Goal: Task Accomplishment & Management: Manage account settings

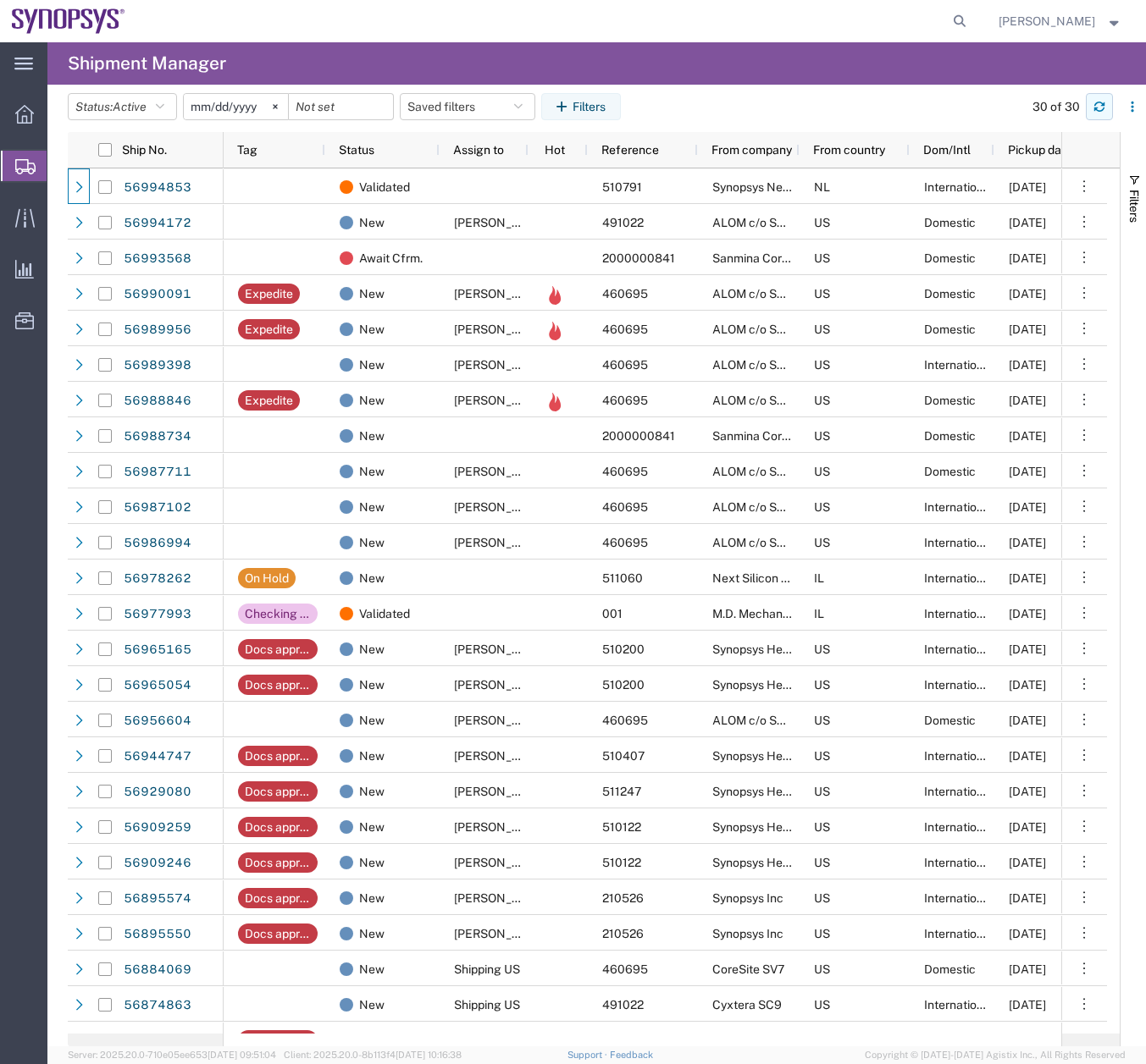
click at [1095, 101] on icon "button" at bounding box center [1099, 106] width 12 height 12
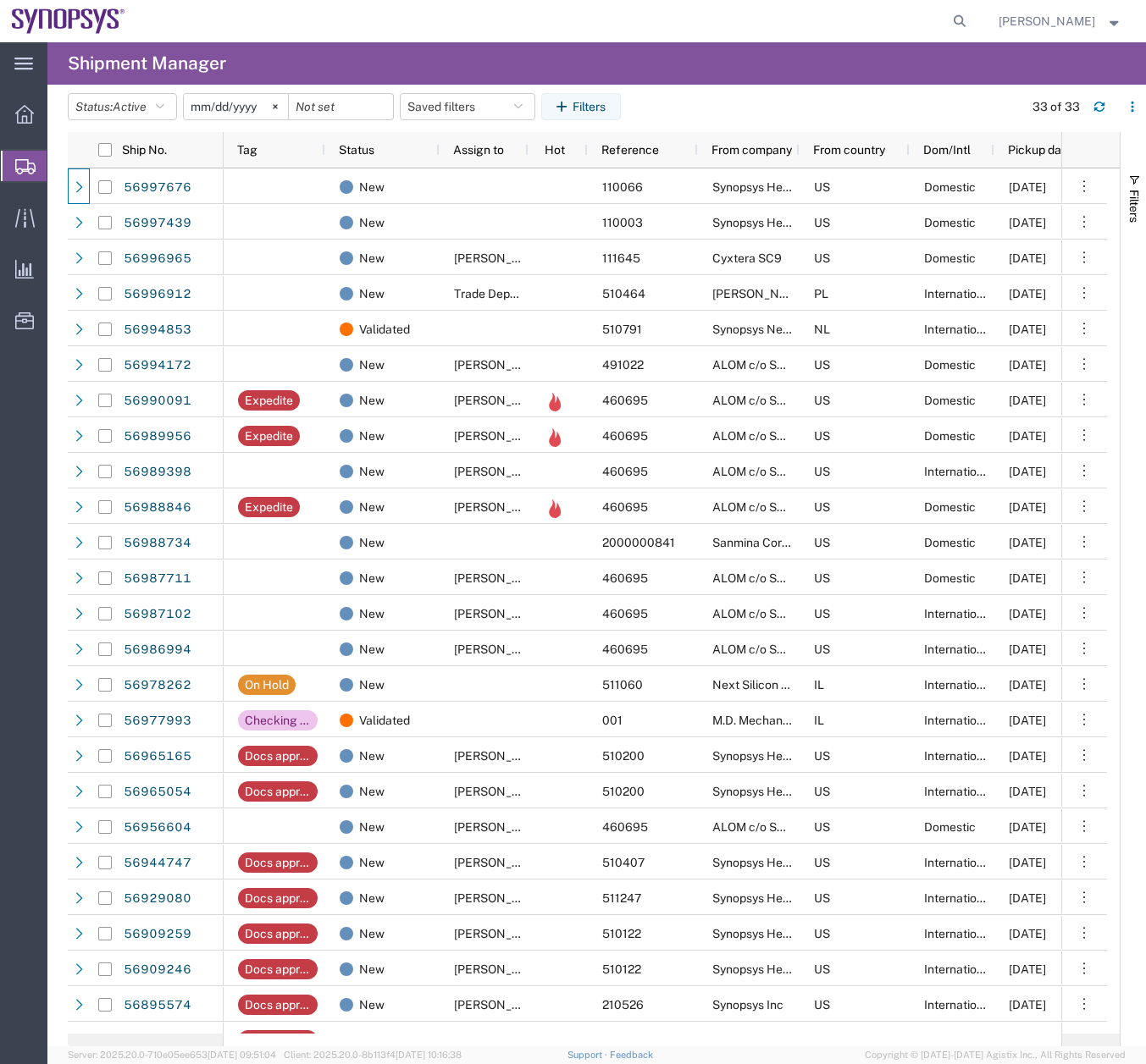
click at [955, 26] on agx-global-search at bounding box center [703, 21] width 542 height 43
click at [970, 20] on icon at bounding box center [959, 21] width 24 height 24
click at [531, 29] on input "search" at bounding box center [690, 21] width 515 height 41
type input "56997742"
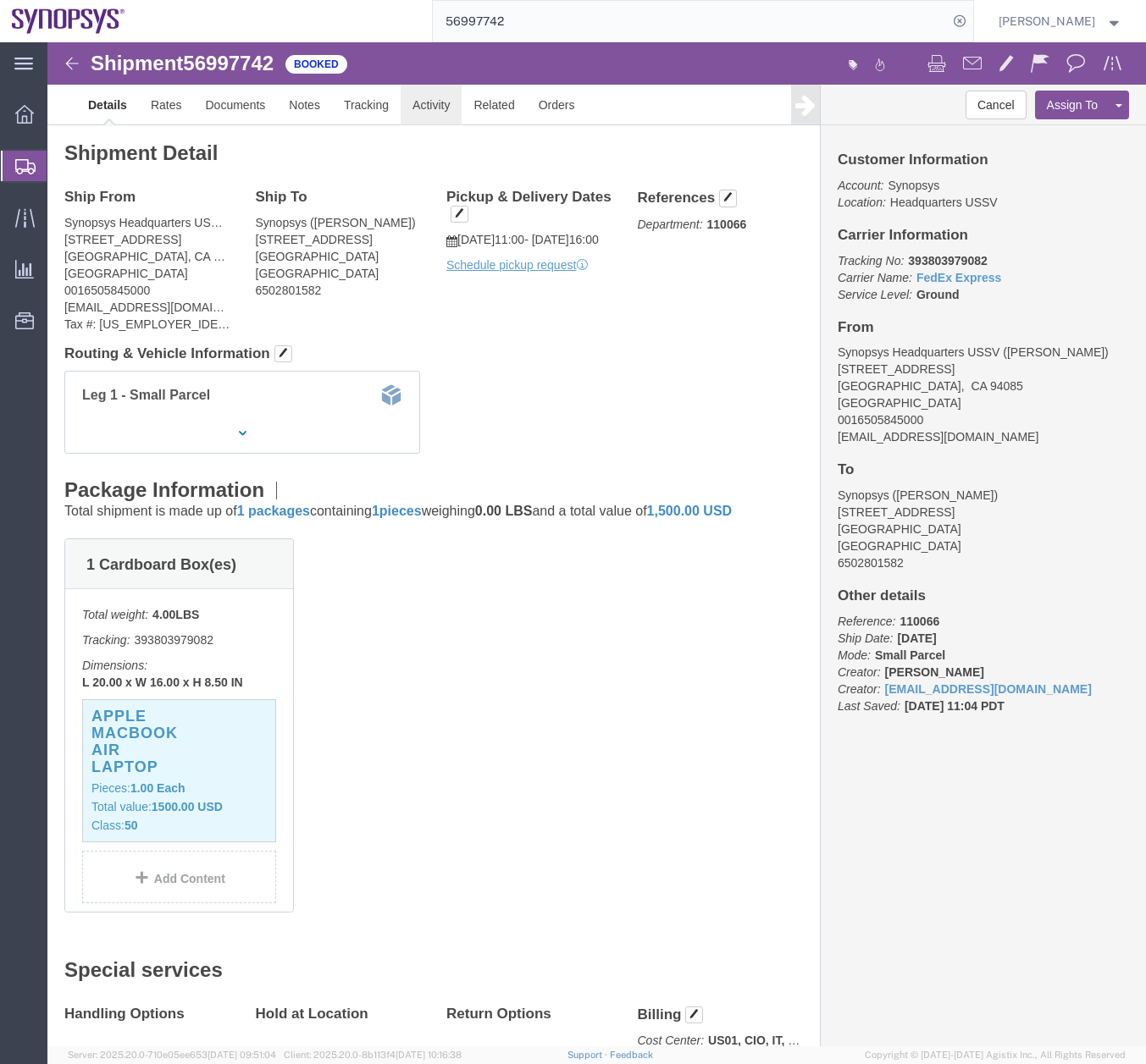
click link "Activity"
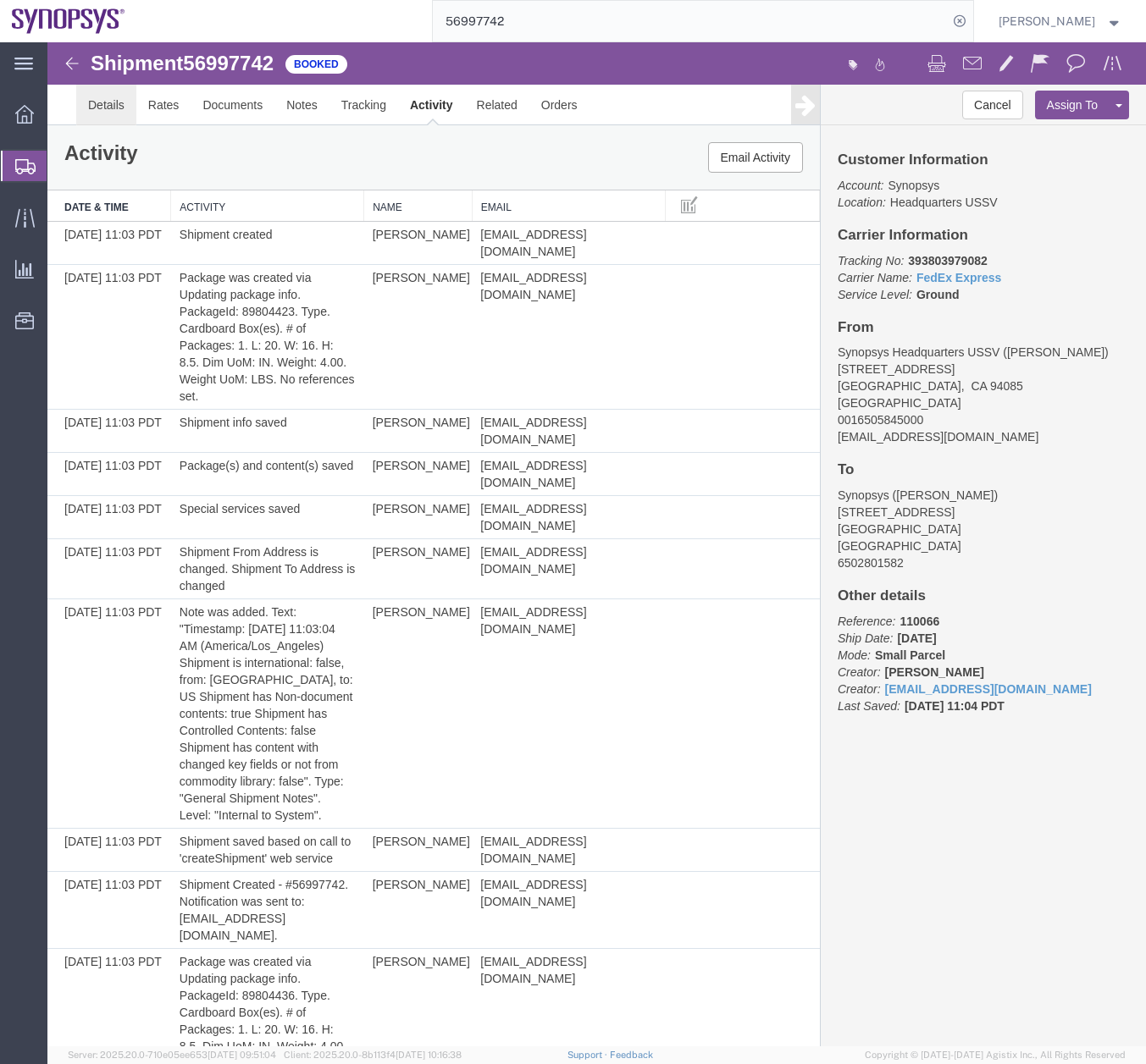
click at [124, 116] on link "Details" at bounding box center [106, 105] width 60 height 41
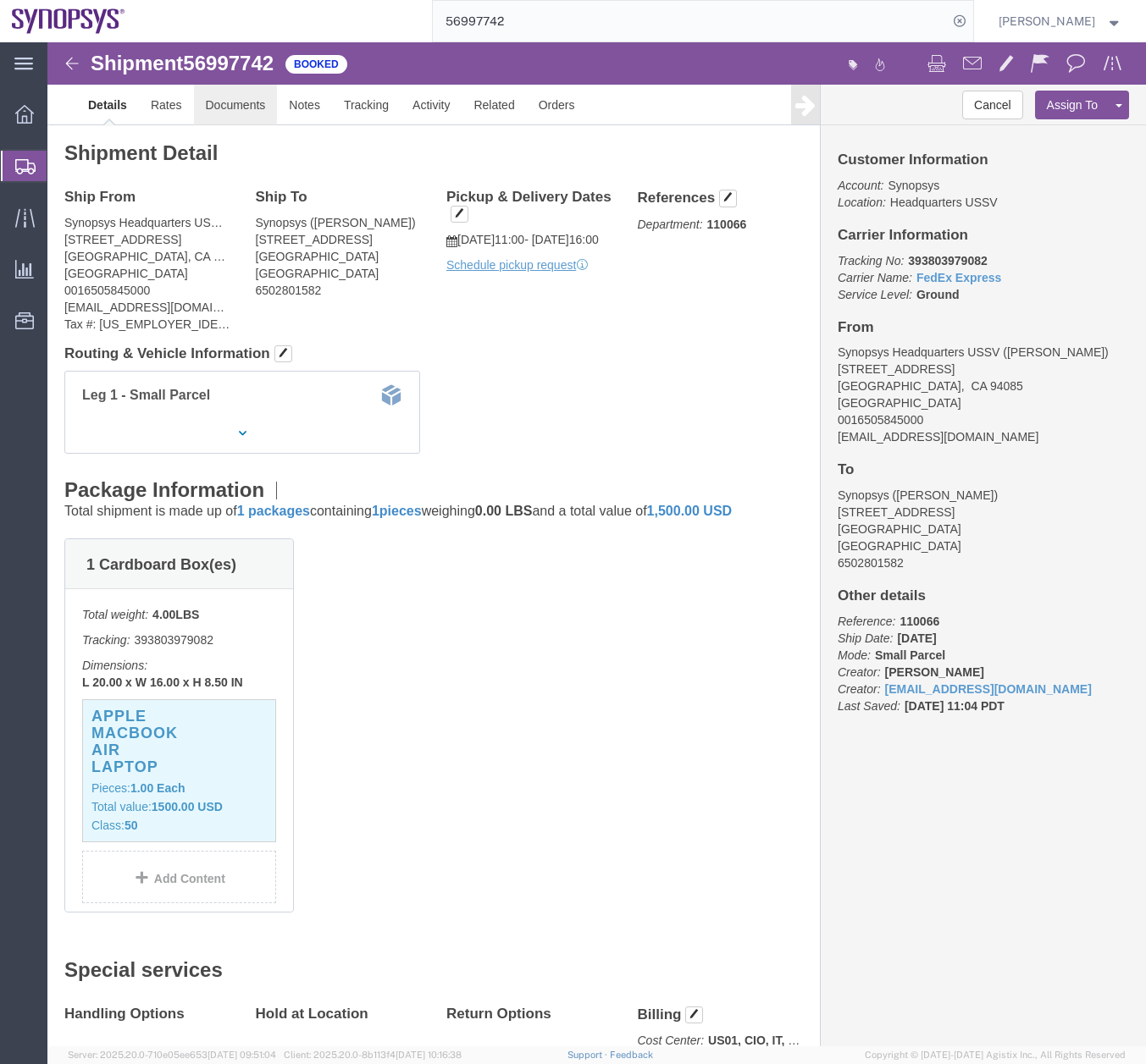
click link "Documents"
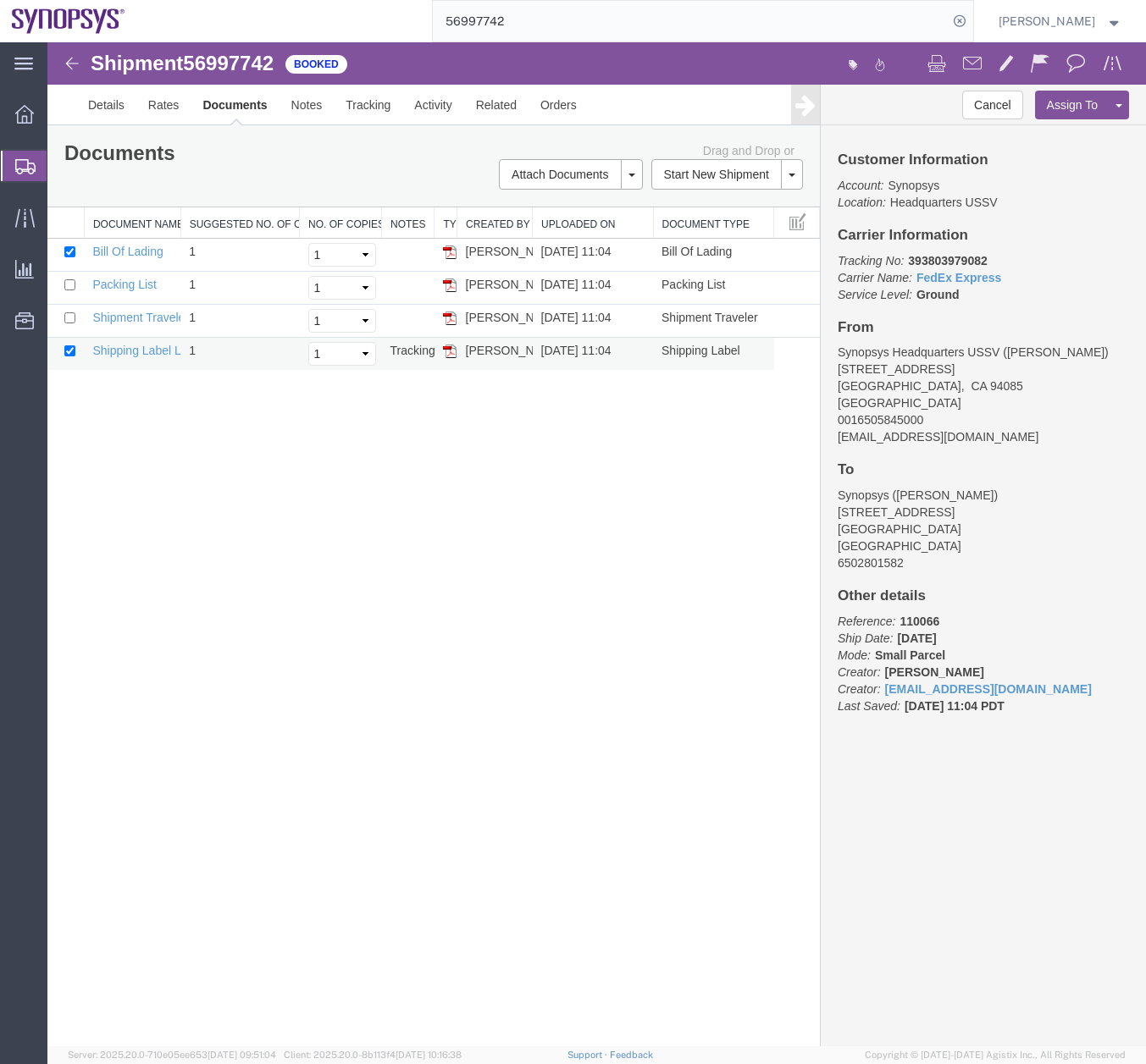
click at [448, 350] on img at bounding box center [450, 352] width 14 height 14
click at [991, 105] on button "Cancel" at bounding box center [993, 105] width 61 height 29
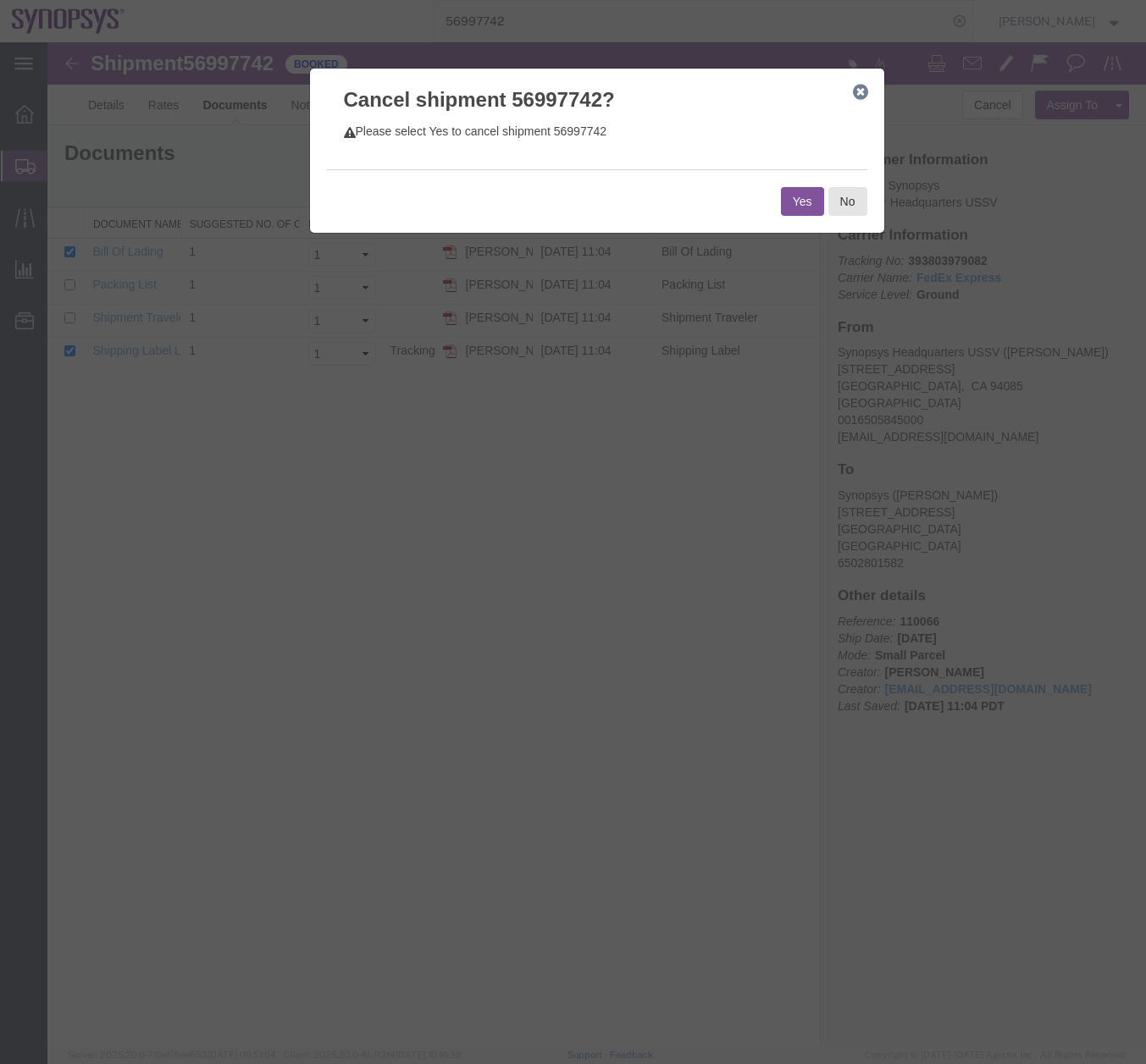
click at [797, 203] on button "Yes" at bounding box center [802, 202] width 43 height 29
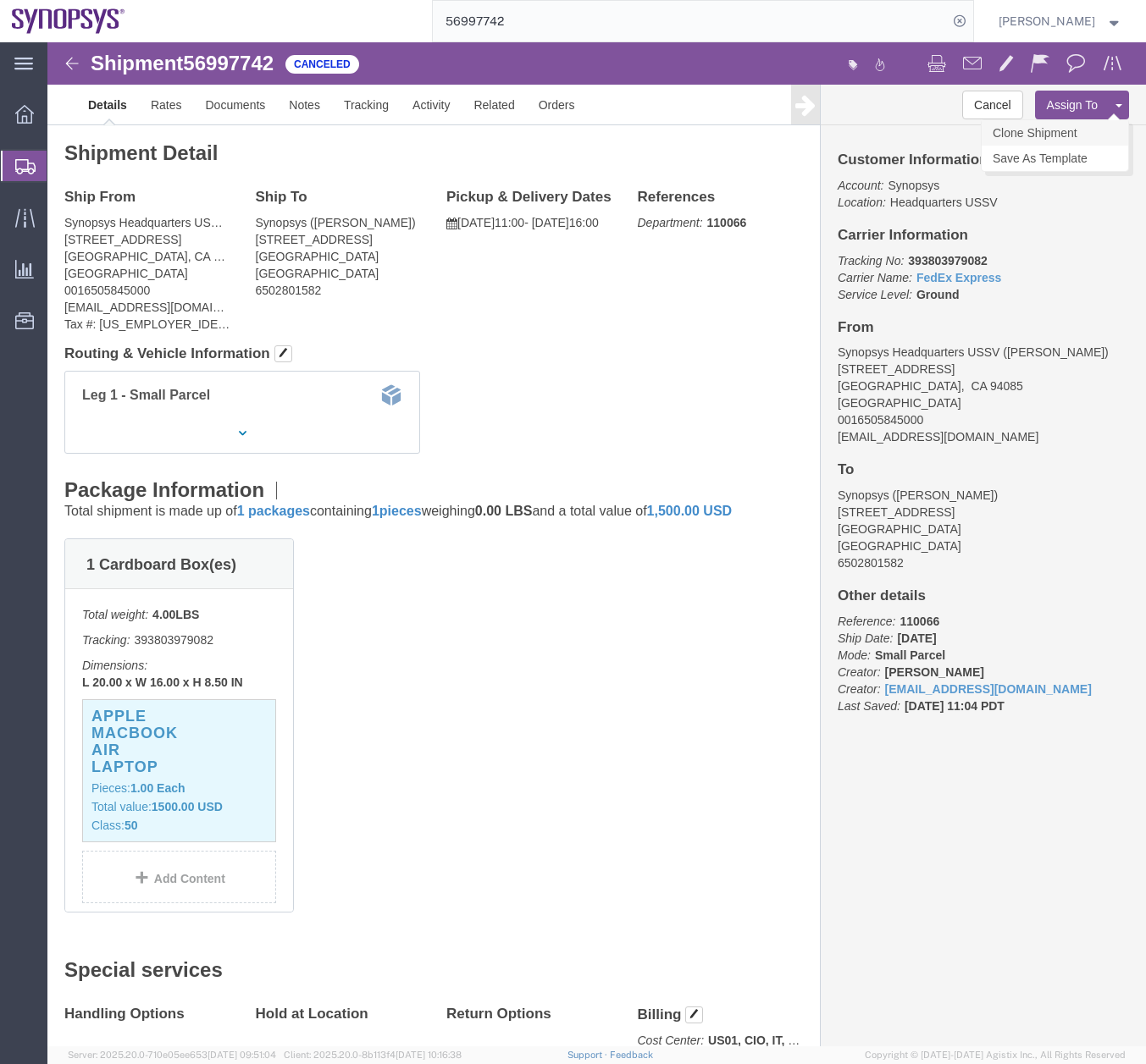
click link "Clone Shipment"
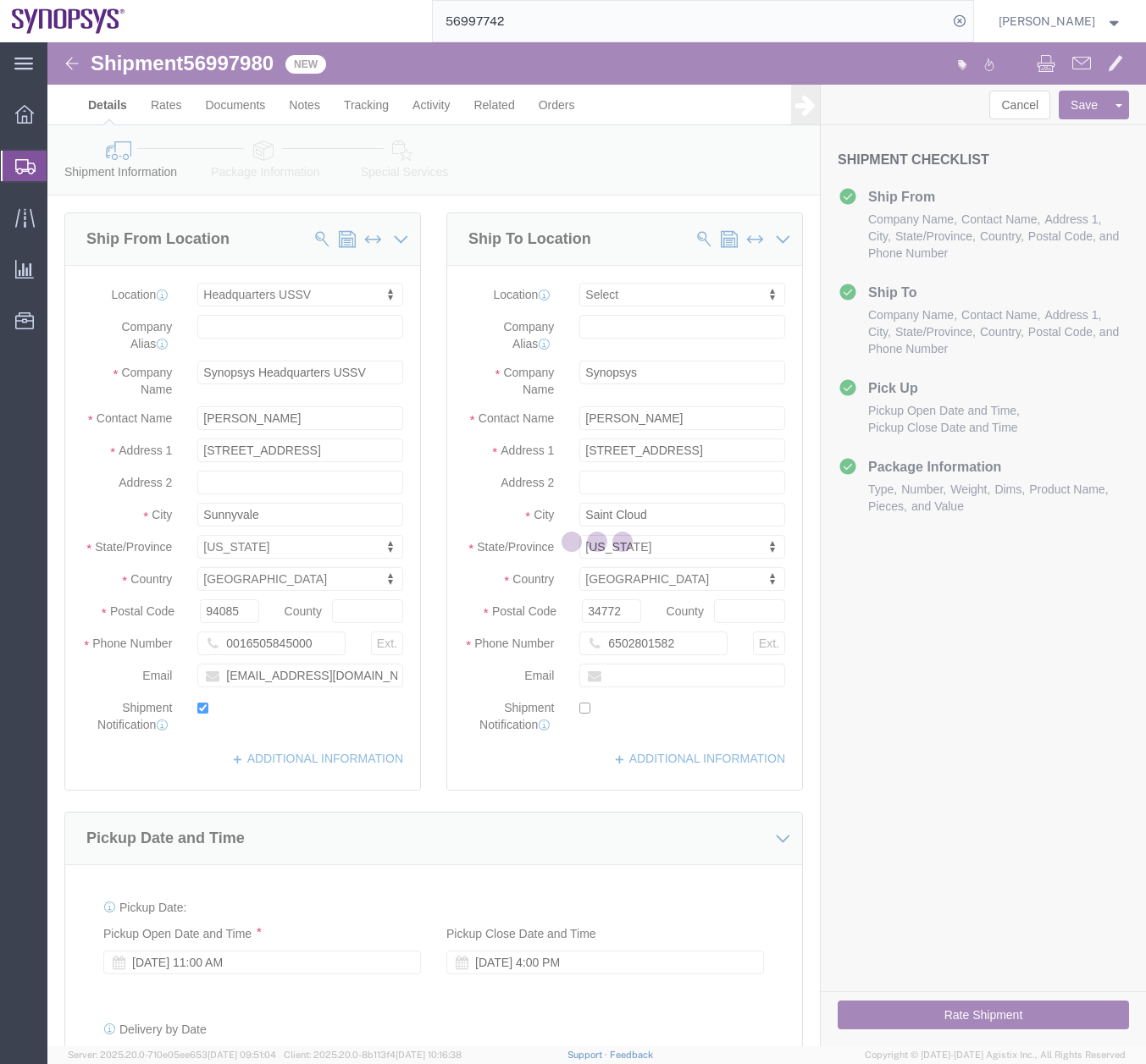
select select "63204"
select select
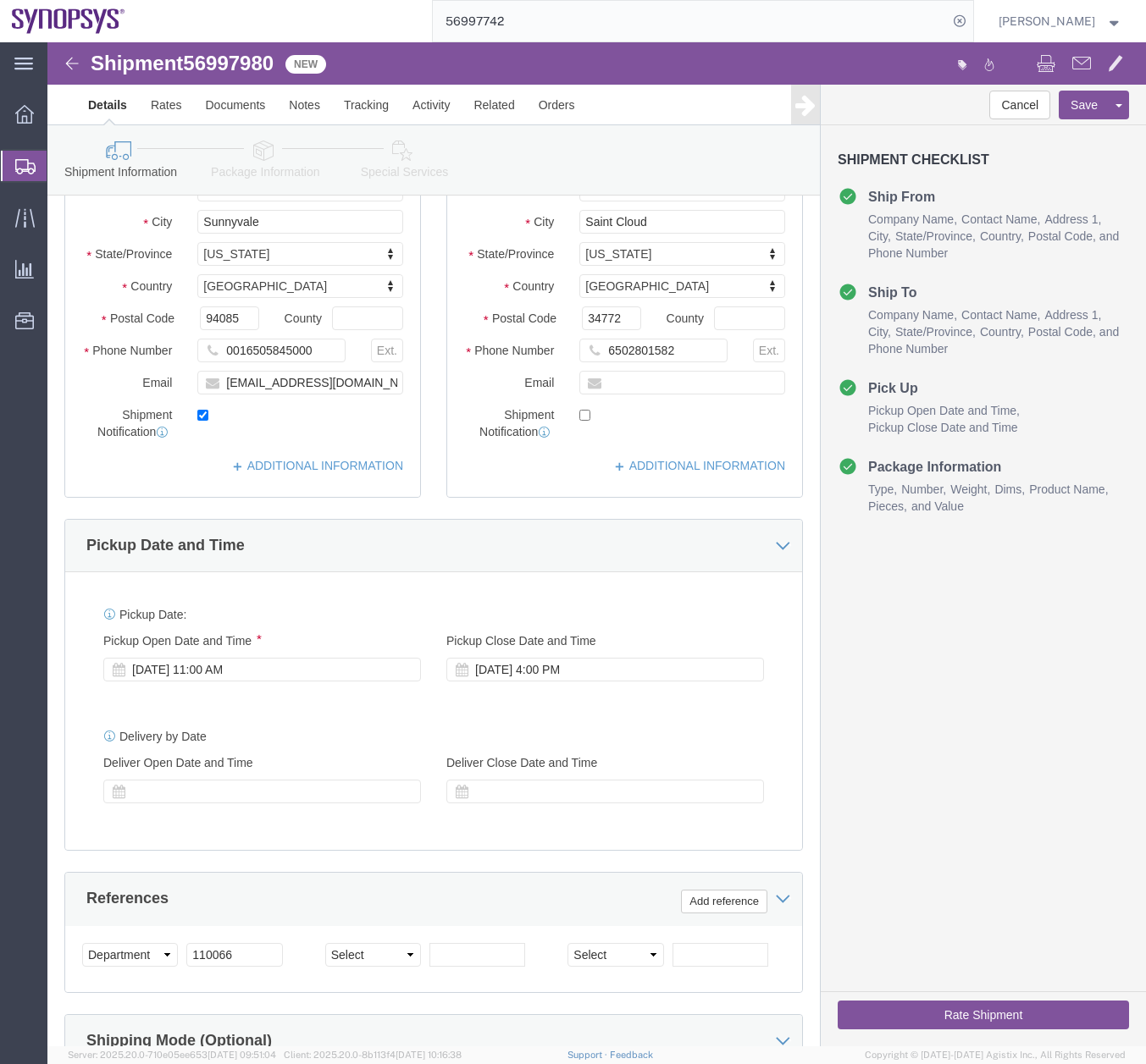
scroll to position [342, 0]
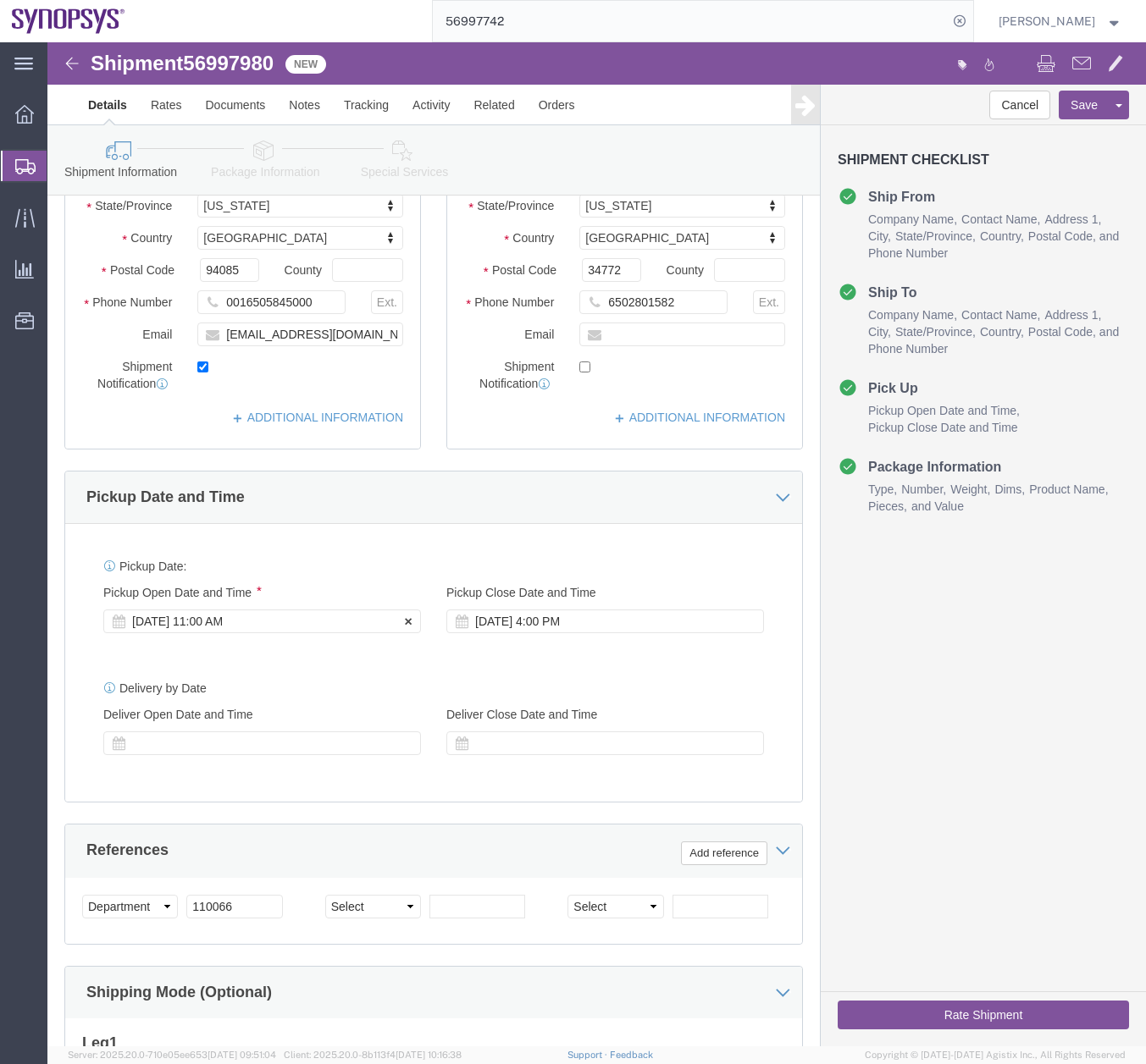
click div "[DATE] 11:00 AM"
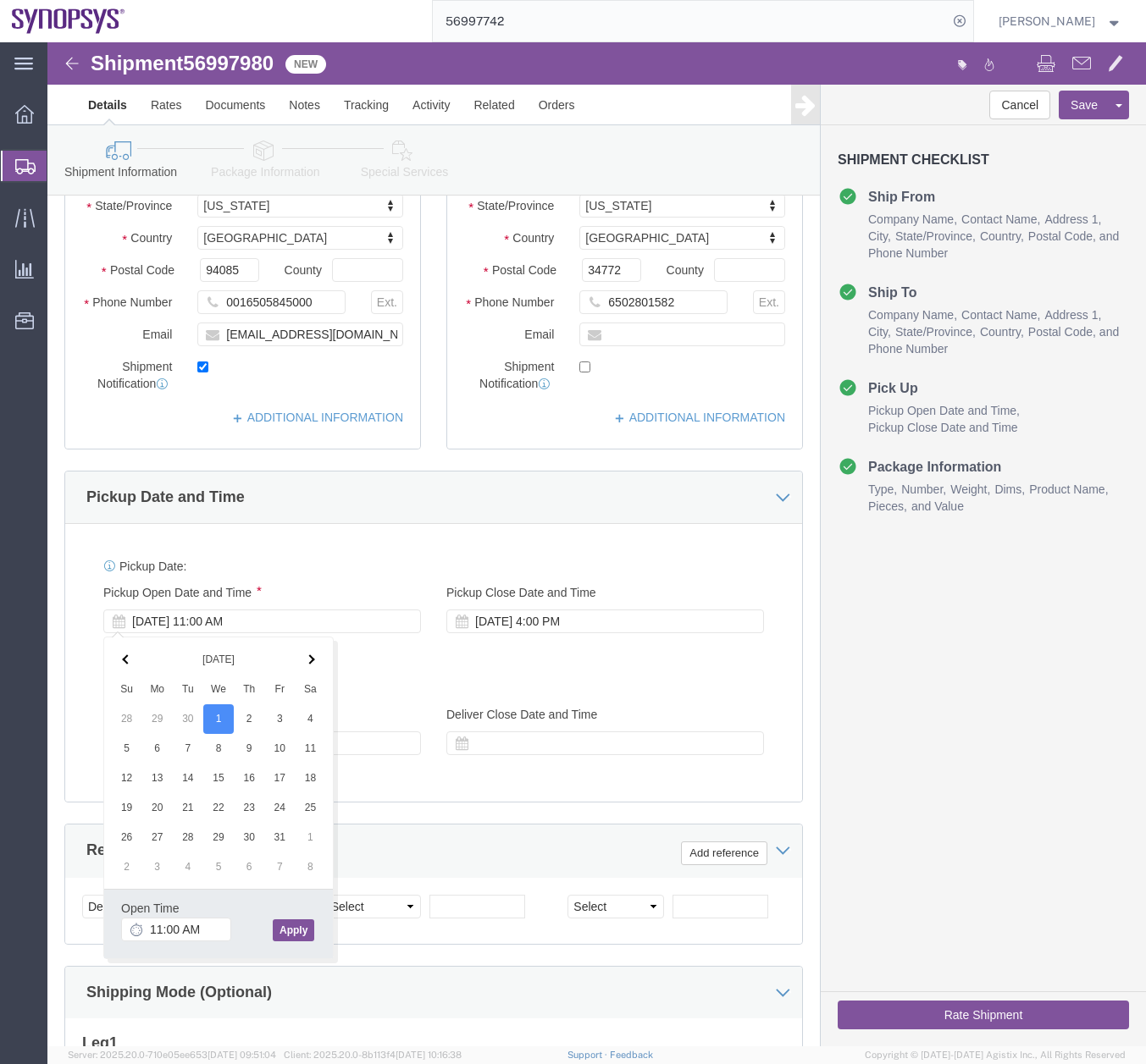
click button "Apply"
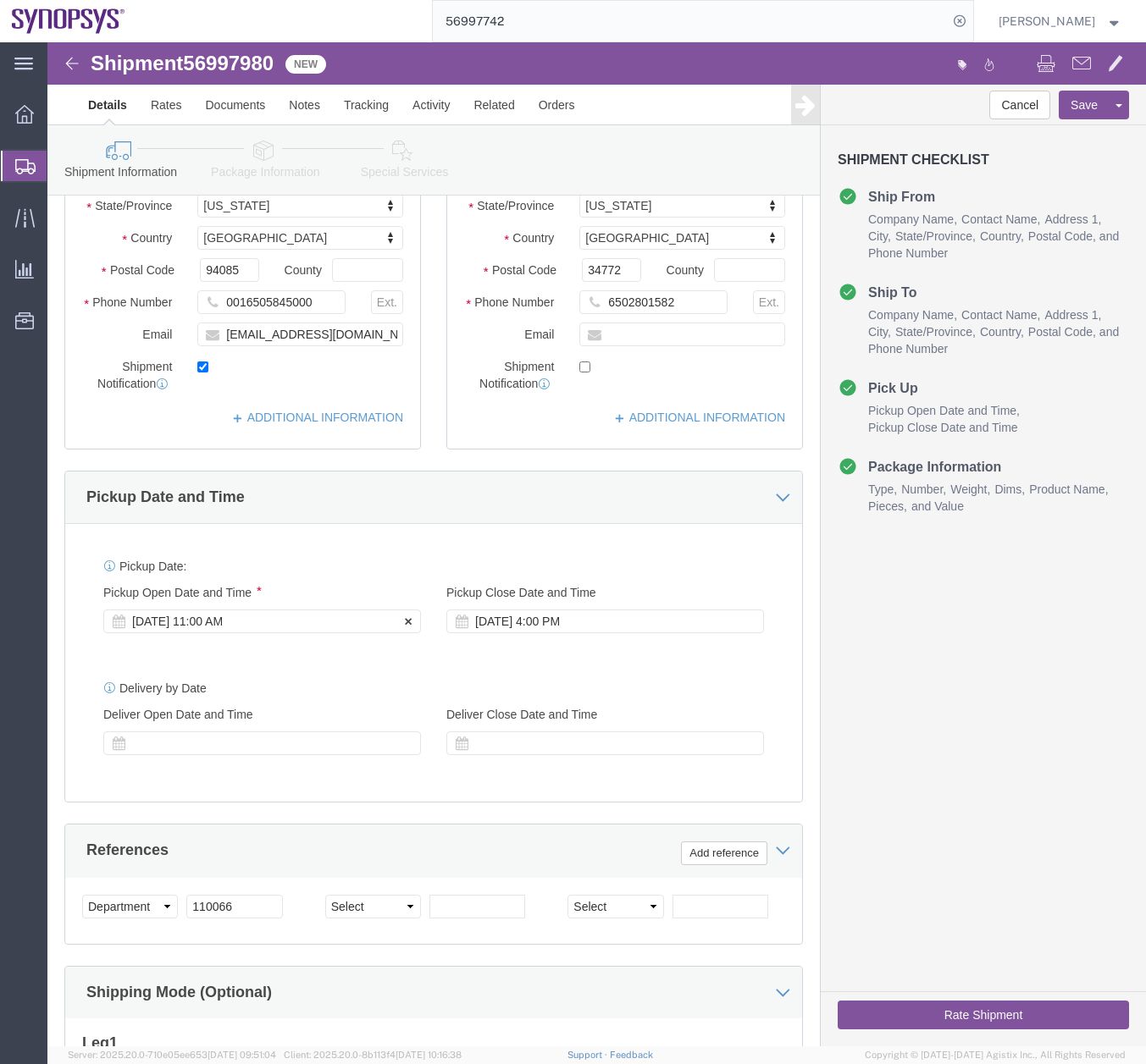
click div "[DATE] 11:00 AM"
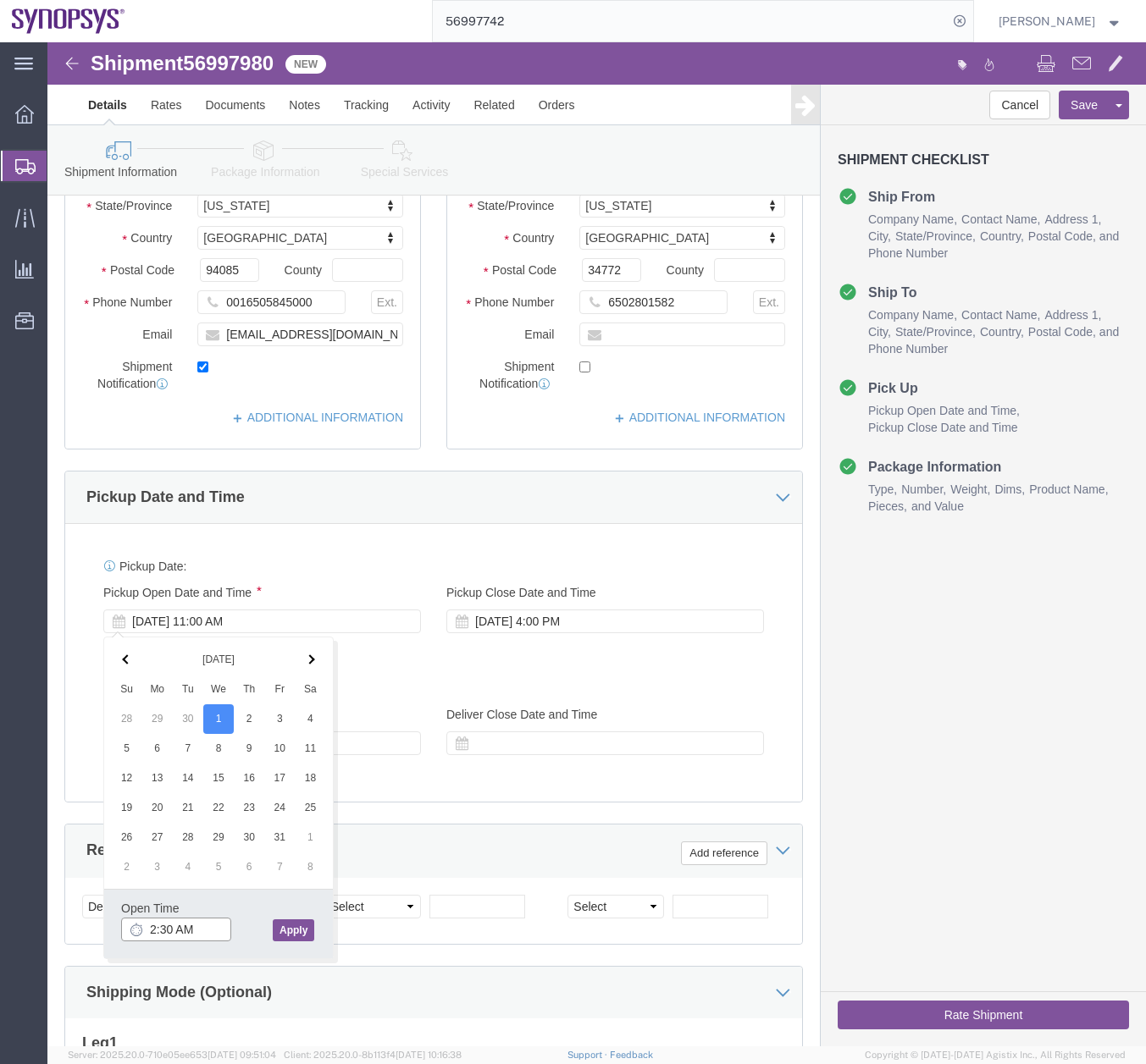
click input "2:30 AM"
type input "2:30 PM"
click button "Apply"
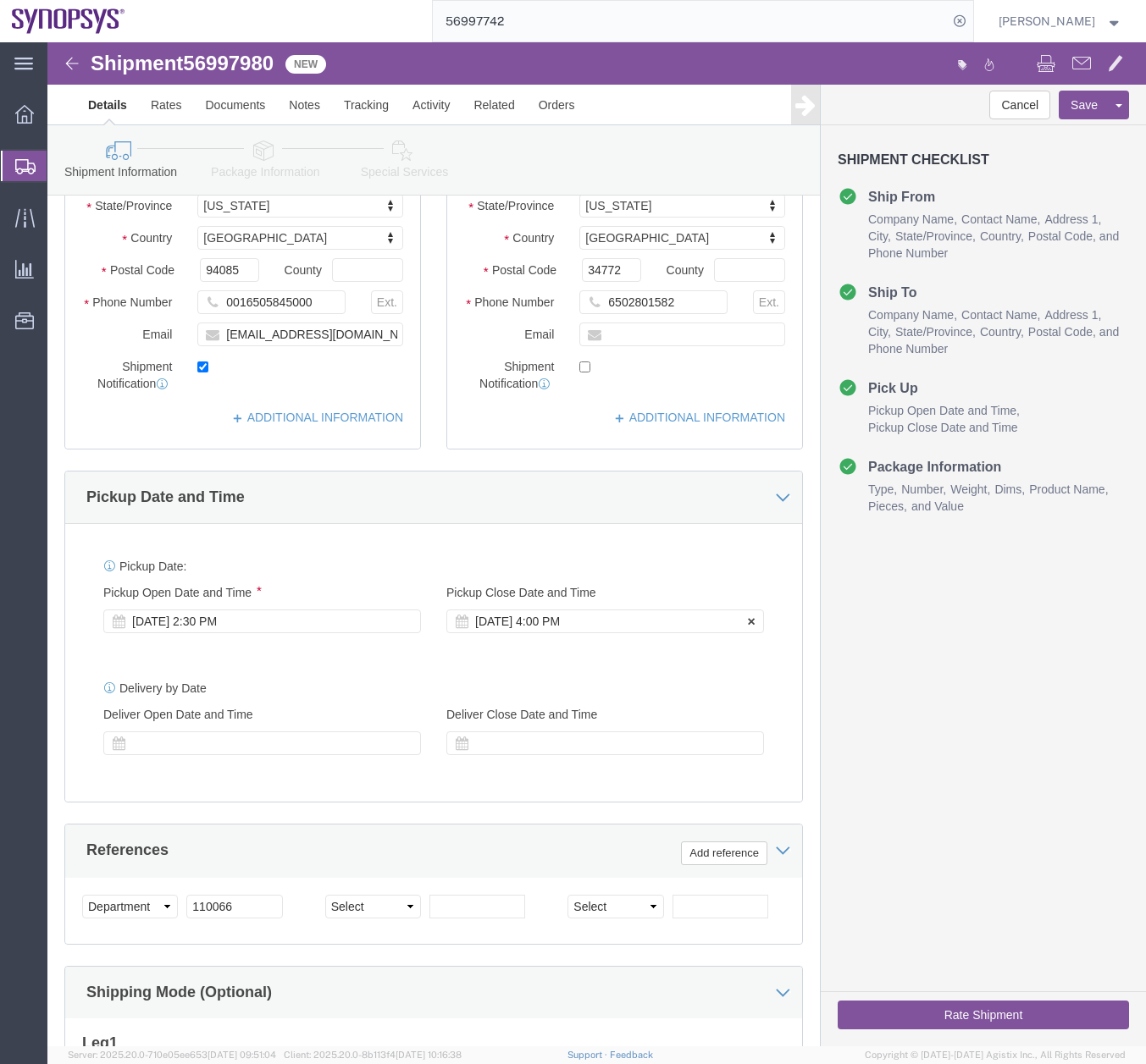
click div "[DATE] 4:00 PM"
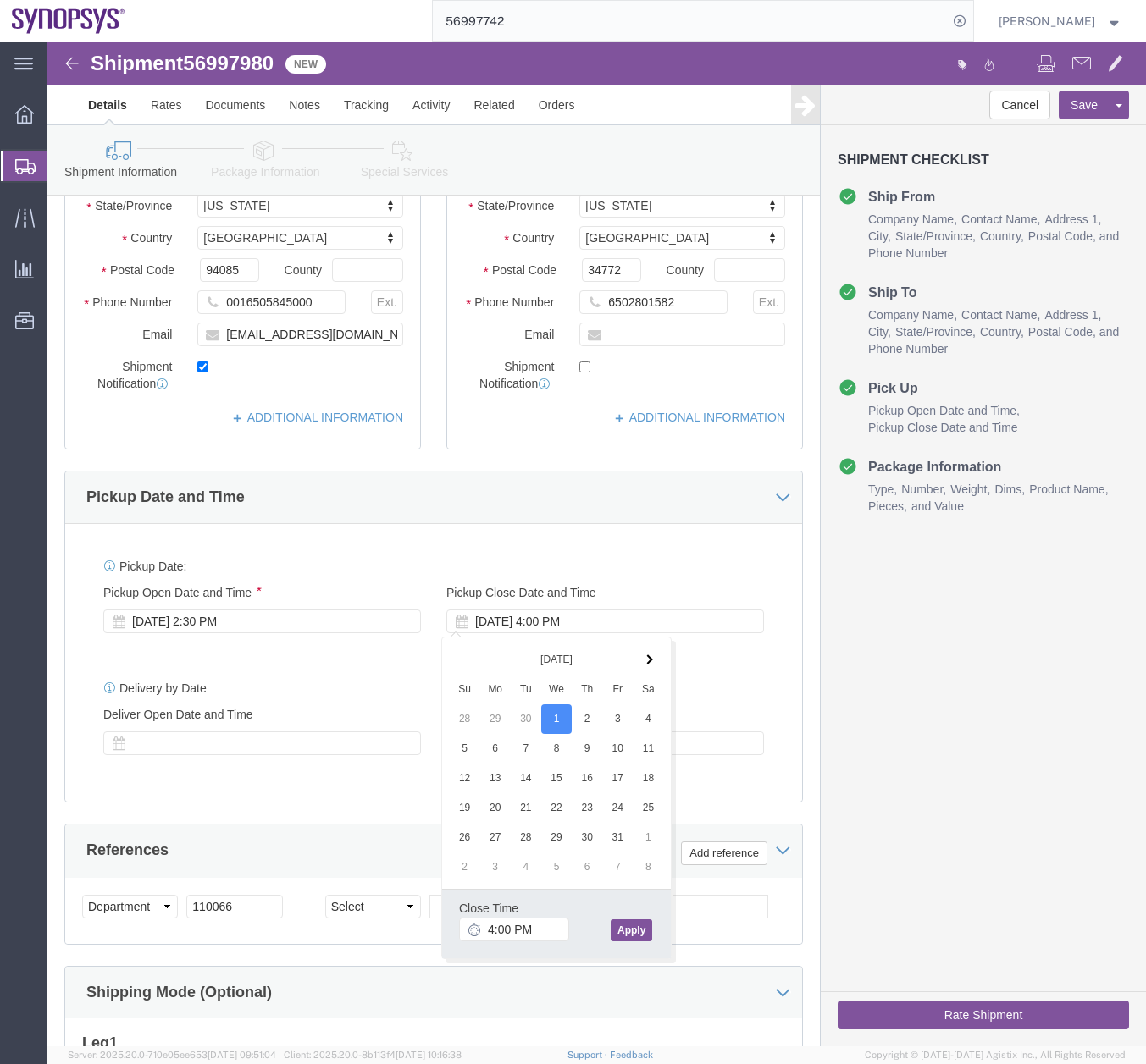
click button "Apply"
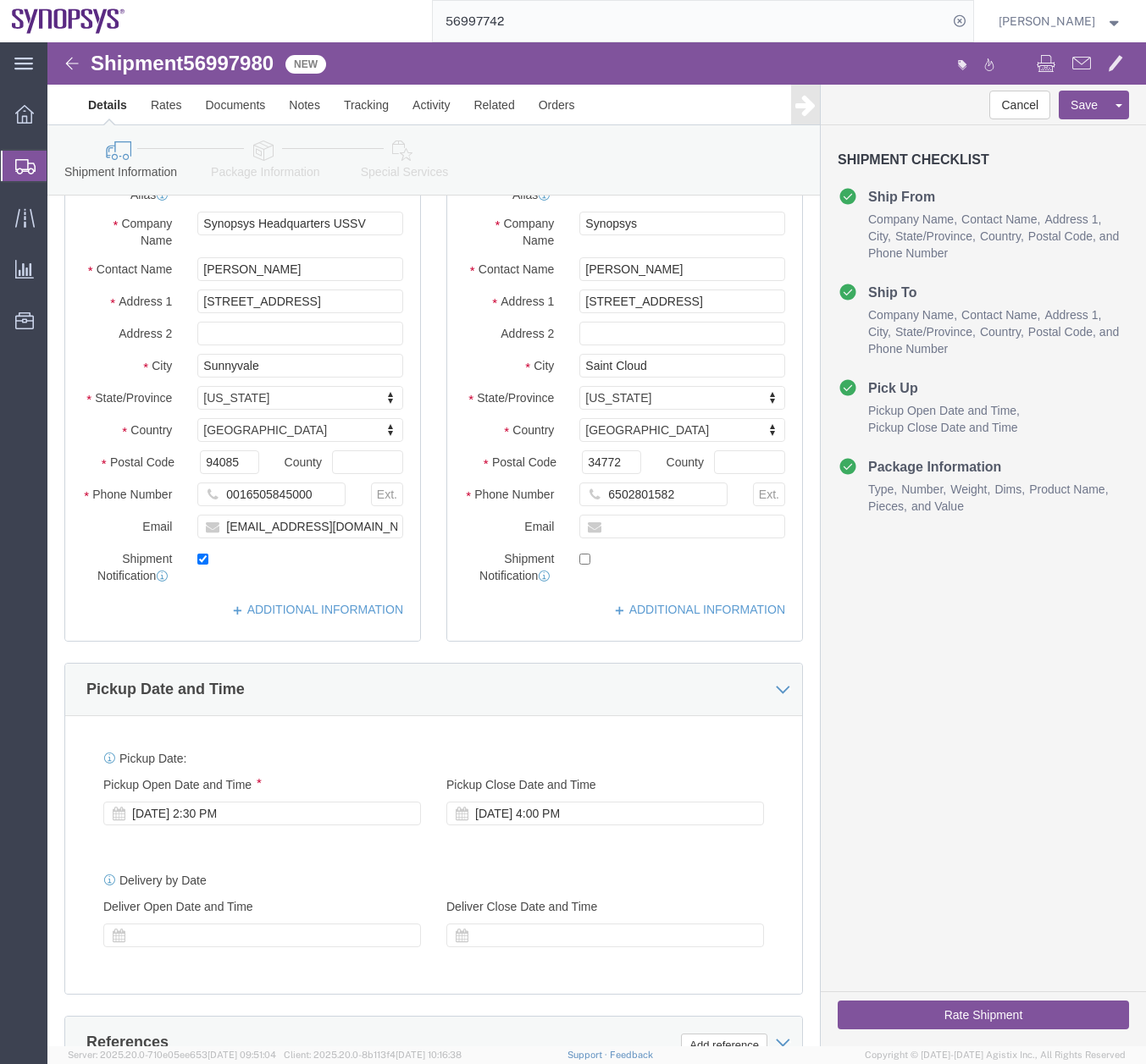
scroll to position [0, 0]
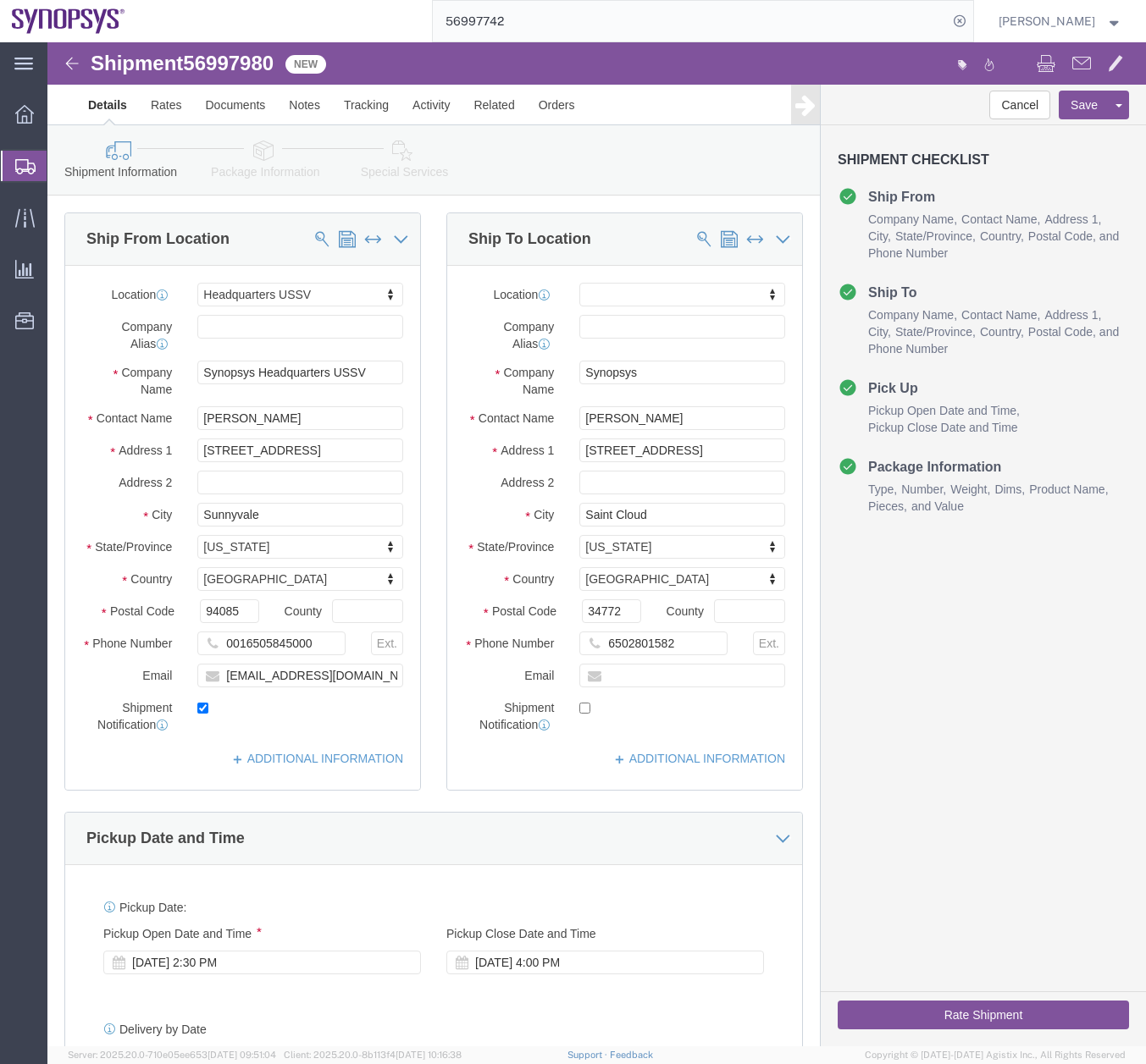
click icon
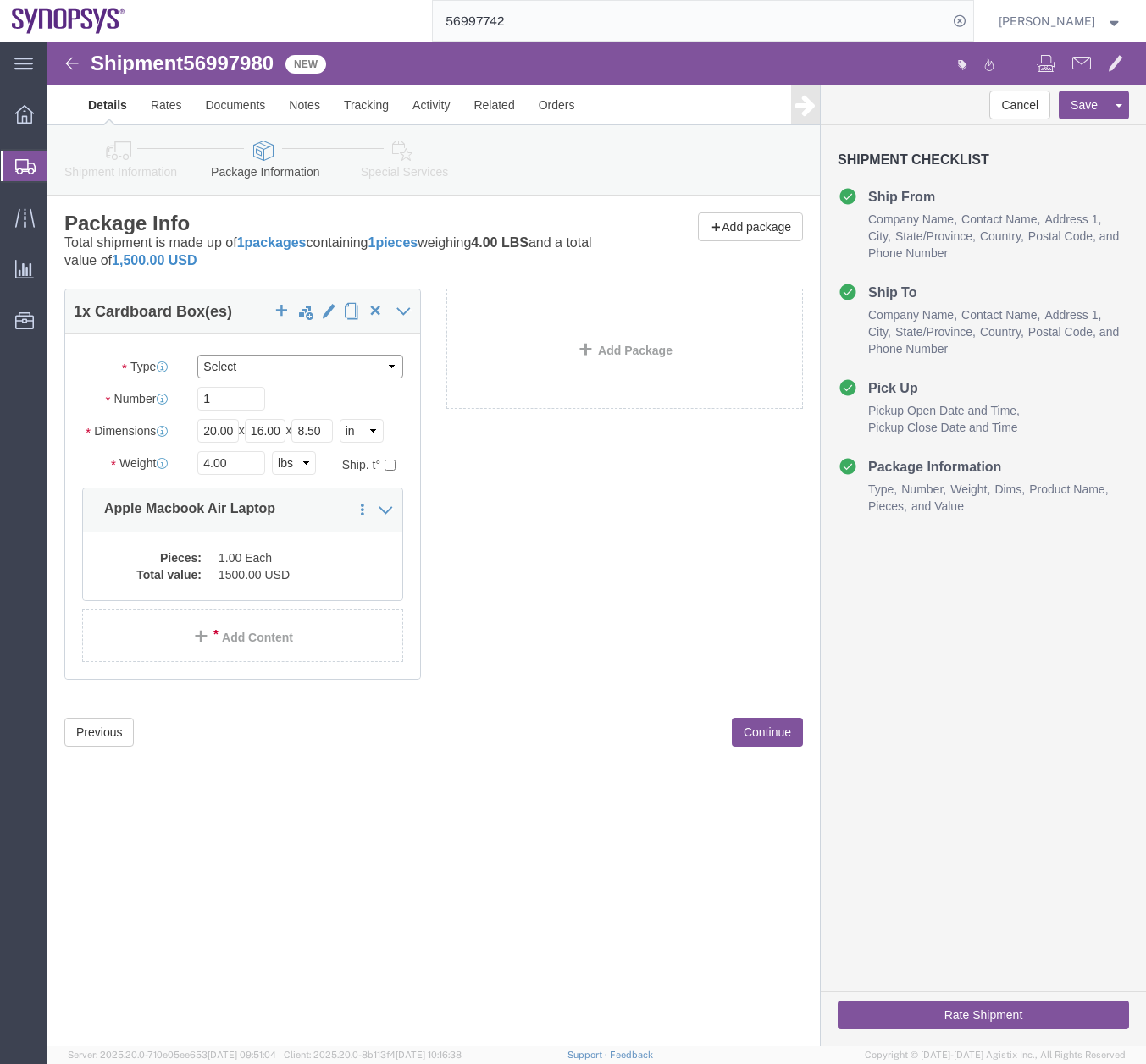
click select "Select Envelope Large Box Medium Box PAK Rack Small Box Tube Your Packaging"
click div "1 x Cardboard Box(es) Package Type Select Envelope Large Box Medium Box PAK Rac…"
click dd "1.00 Each"
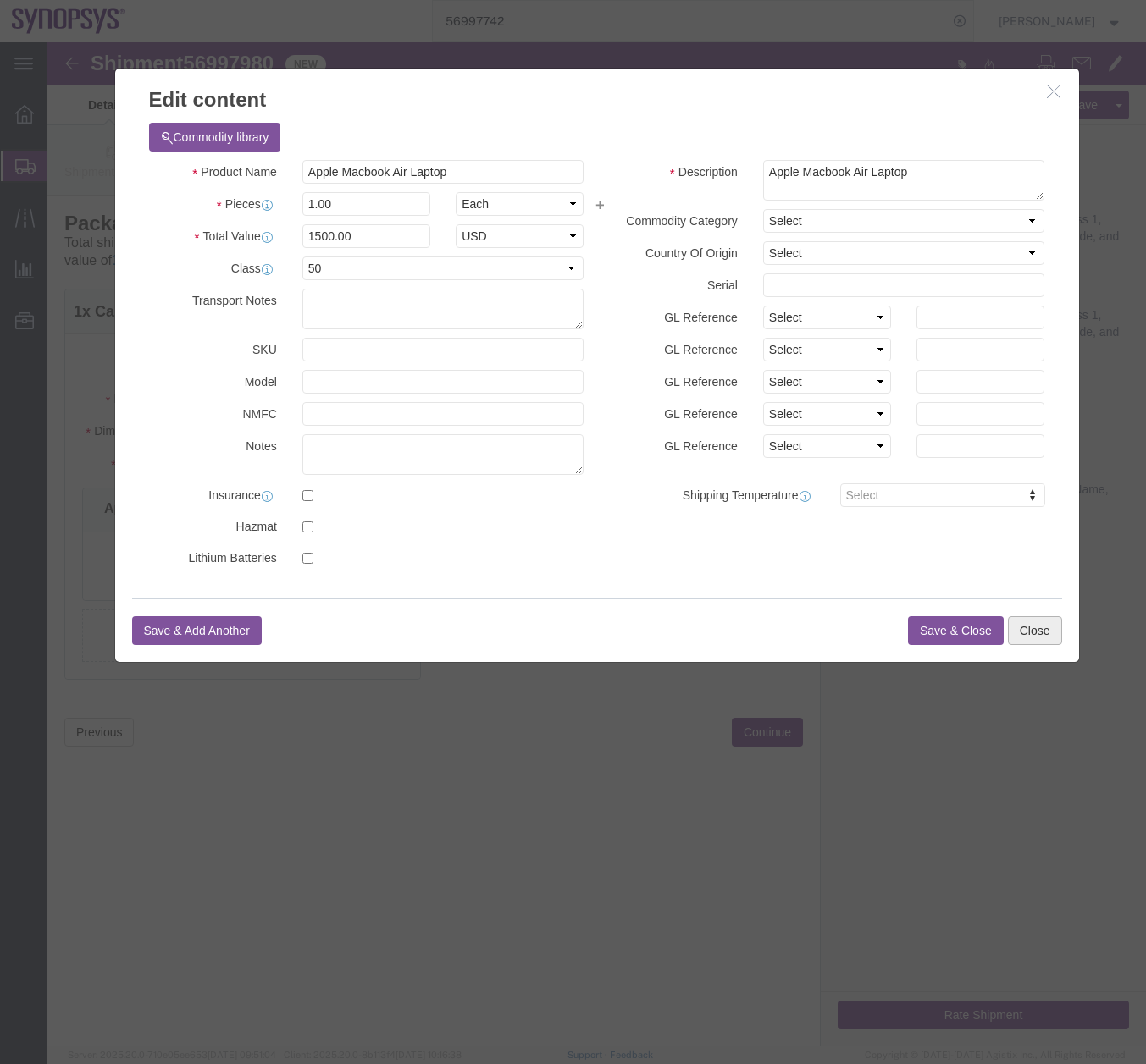
click button "Close"
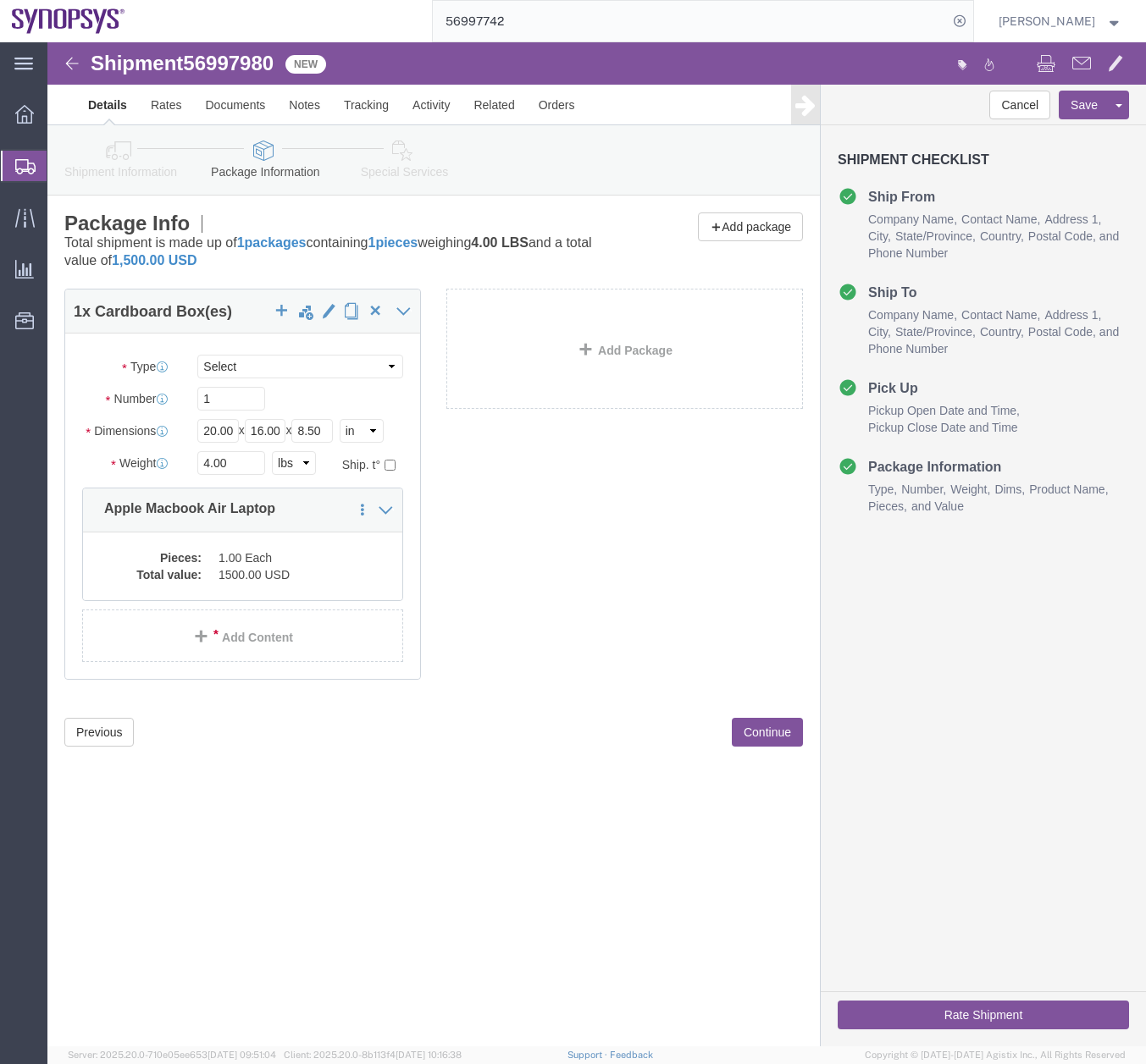
click icon
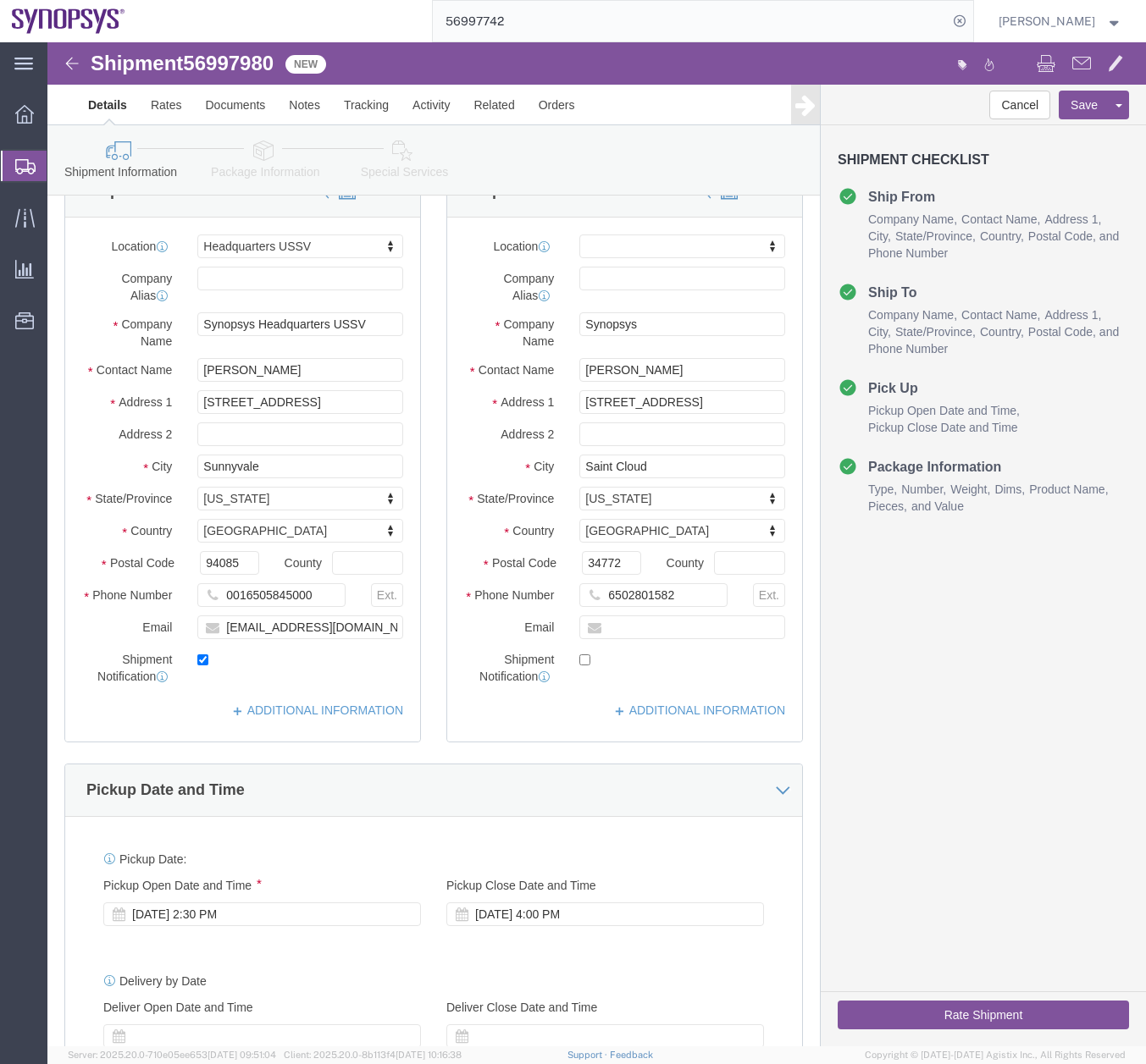
scroll to position [35, 0]
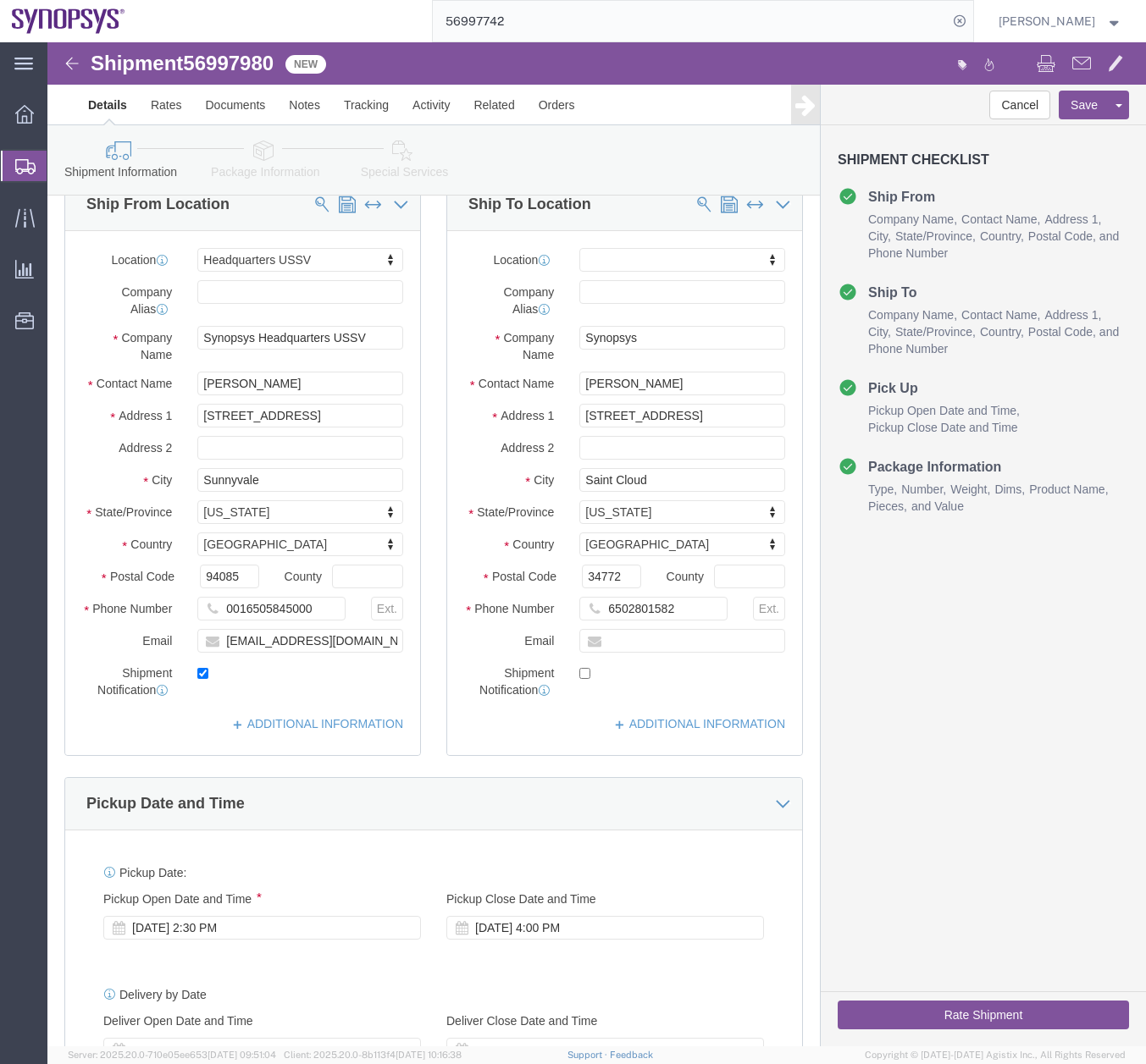
click icon
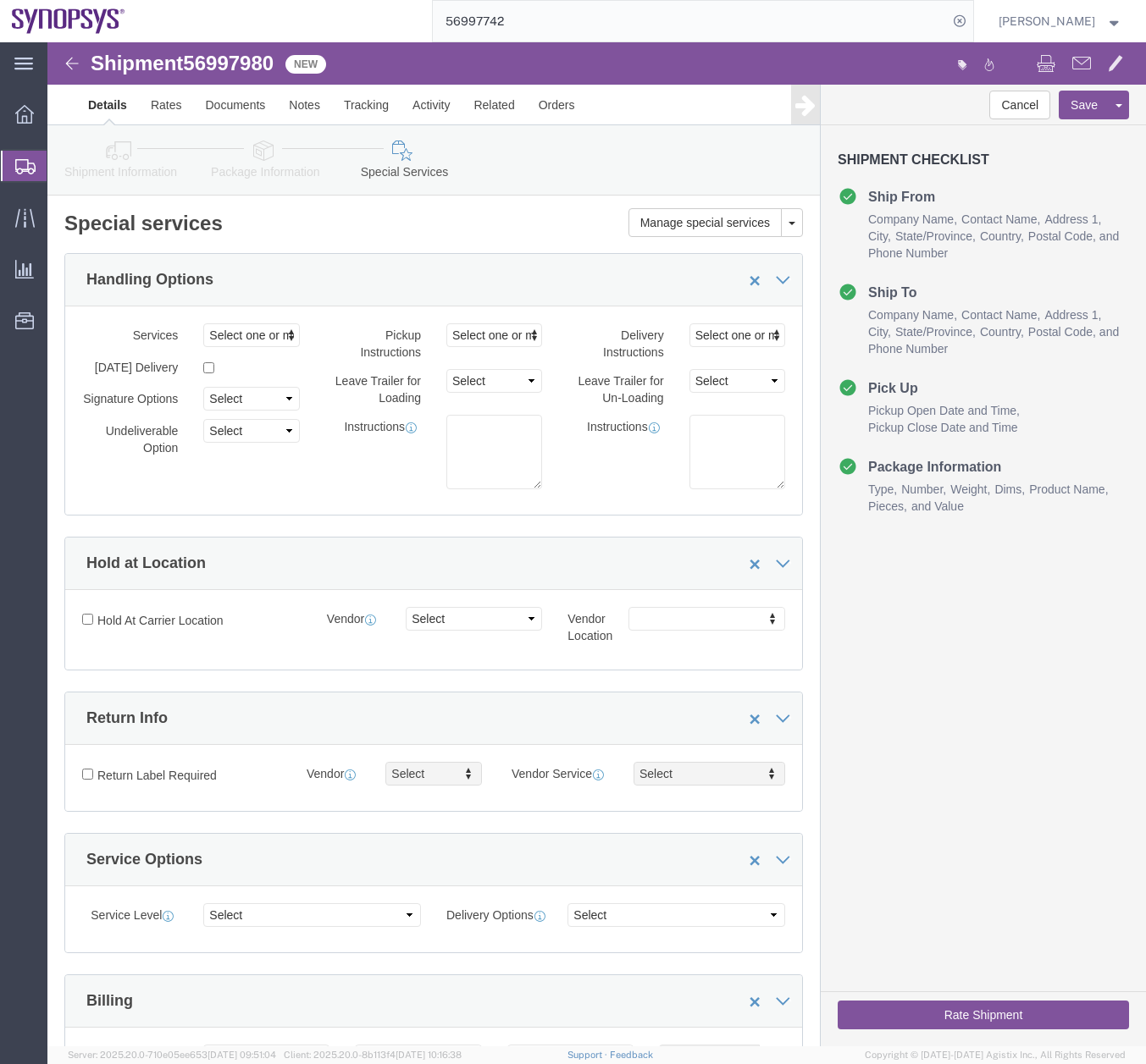
click button "Rate Shipment"
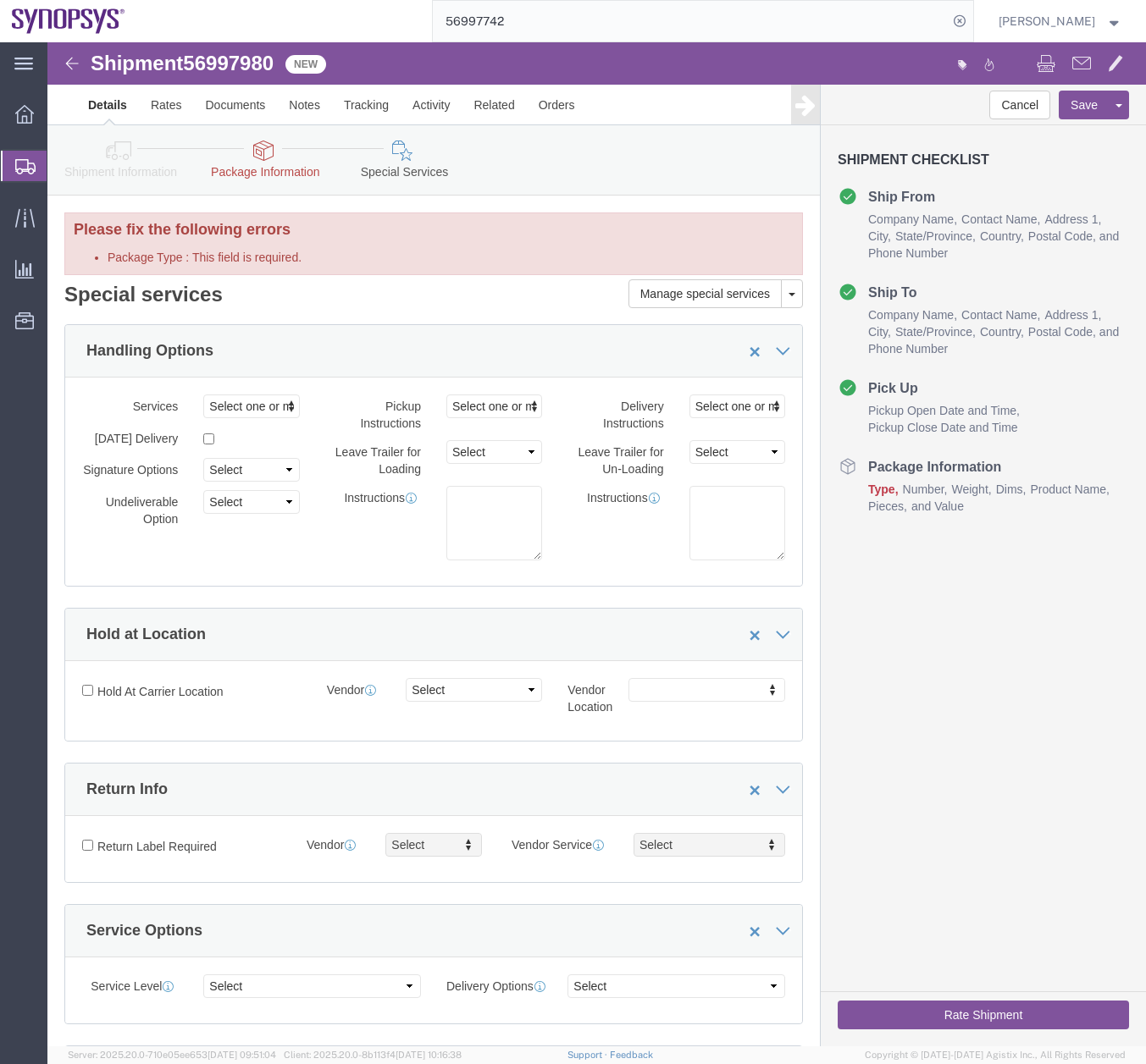
click icon
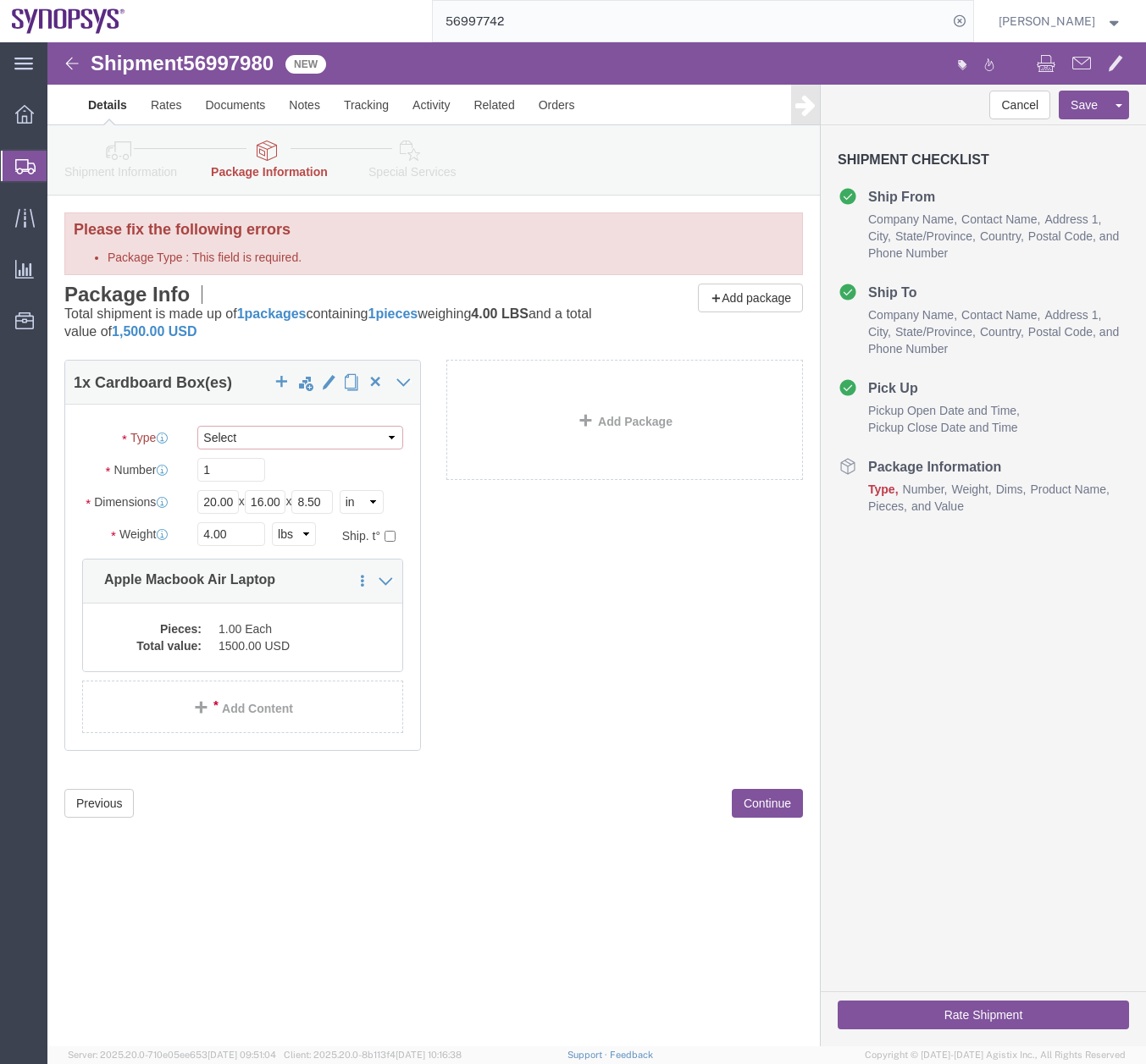
click select "Select Envelope Large Box Medium Box PAK Rack Small Box Tube Your Packaging"
select select "YRPK"
click select "Select Envelope Large Box Medium Box PAK Rack Small Box Tube Your Packaging"
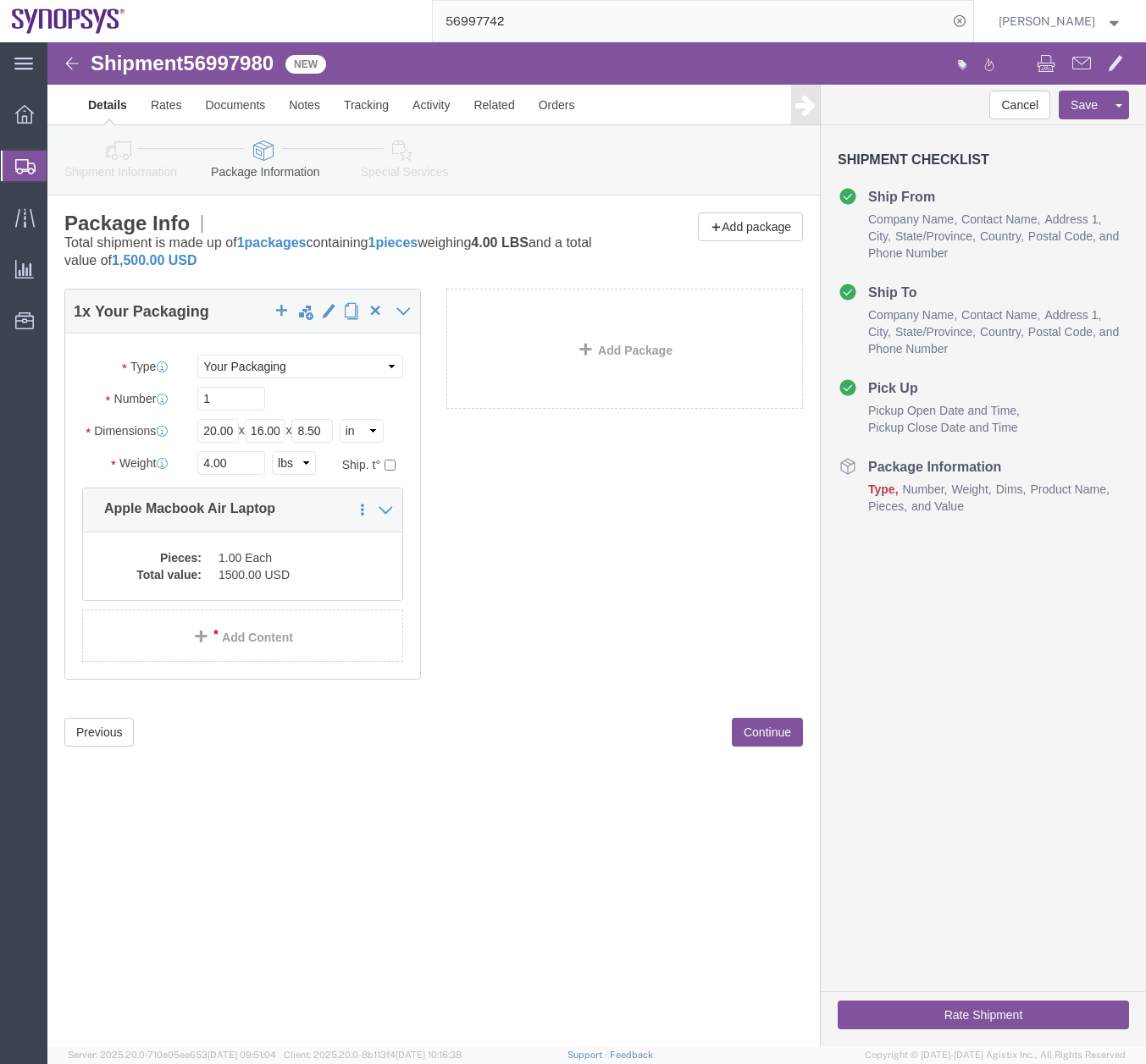
click button "Rate Shipment"
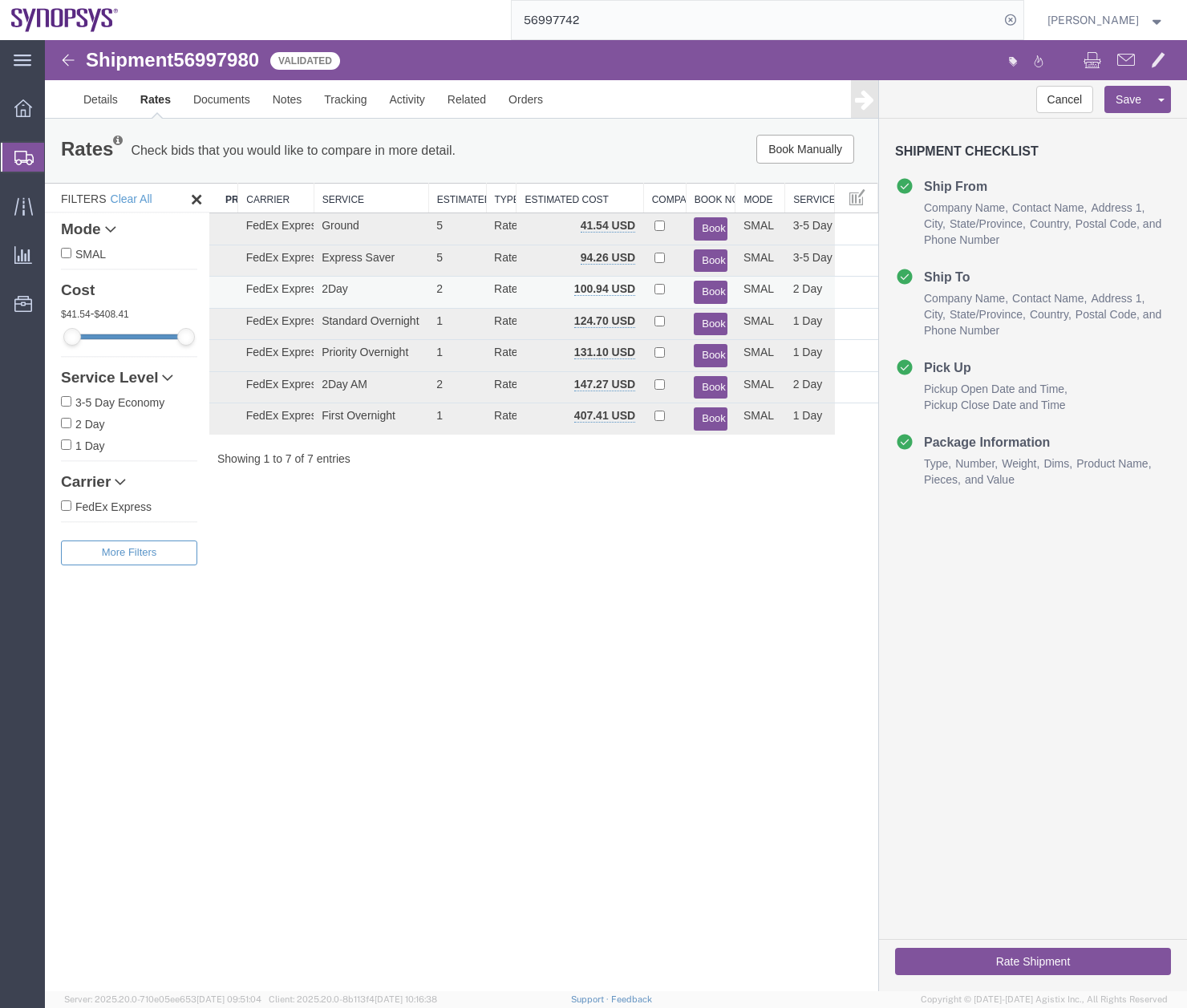
click at [700, 285] on button "Book" at bounding box center [711, 292] width 34 height 23
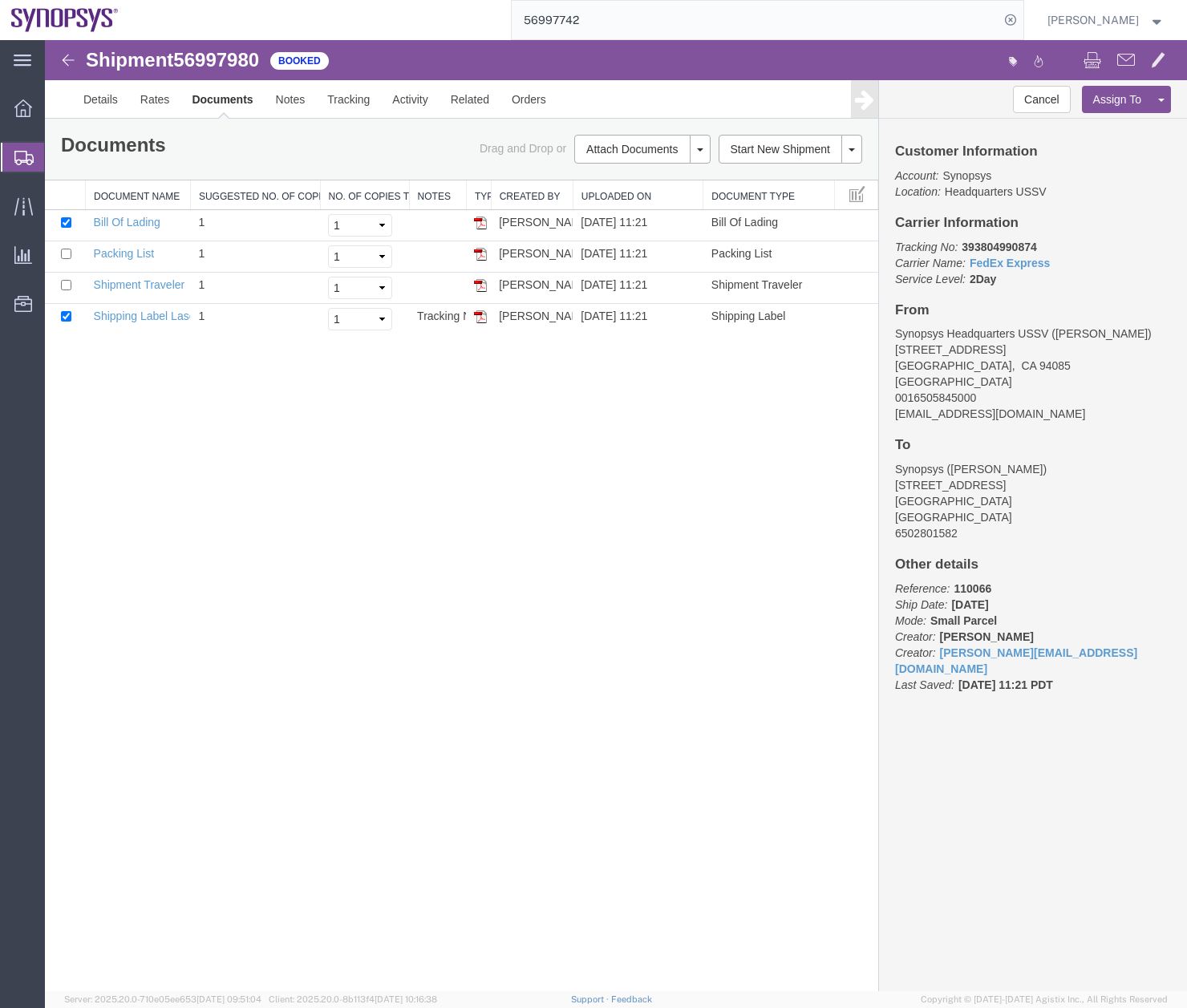
click at [177, 420] on div "Shipment 56997980 4 of 4 Booked Details Rates Documents Notes Tracking Activity…" at bounding box center [616, 516] width 1142 height 952
click at [67, 223] on input "checkbox" at bounding box center [66, 222] width 10 height 10
click at [69, 222] on input "checkbox" at bounding box center [66, 222] width 10 height 10
checkbox input "true"
click at [591, 207] on link "Email Documents" at bounding box center [640, 201] width 140 height 24
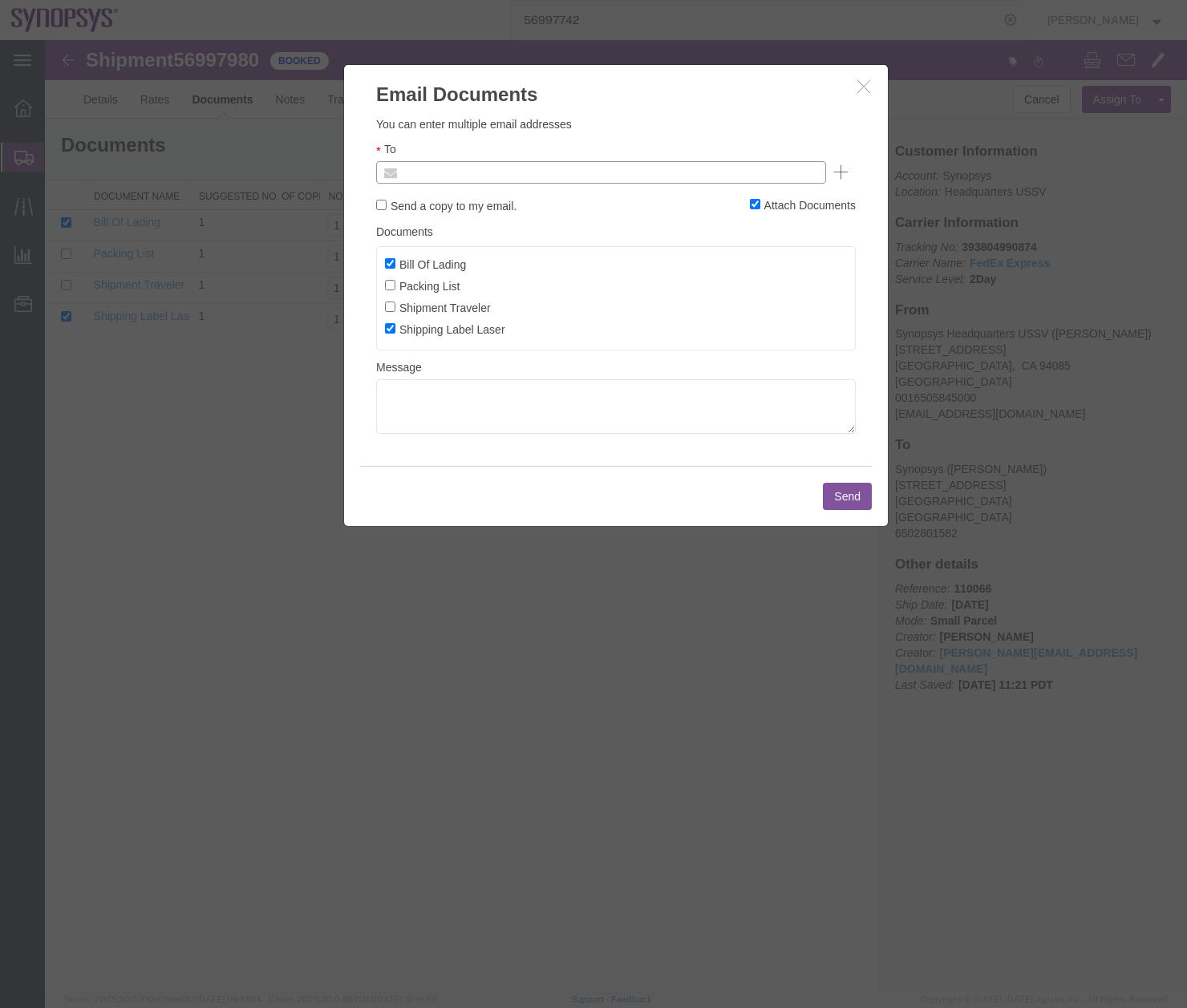
click at [492, 169] on input "text" at bounding box center [492, 173] width 188 height 21
type input "[EMAIL_ADDRESS][DOMAIN_NAME]"
click at [602, 397] on textarea at bounding box center [616, 407] width 479 height 55
type textarea "Here is your label"
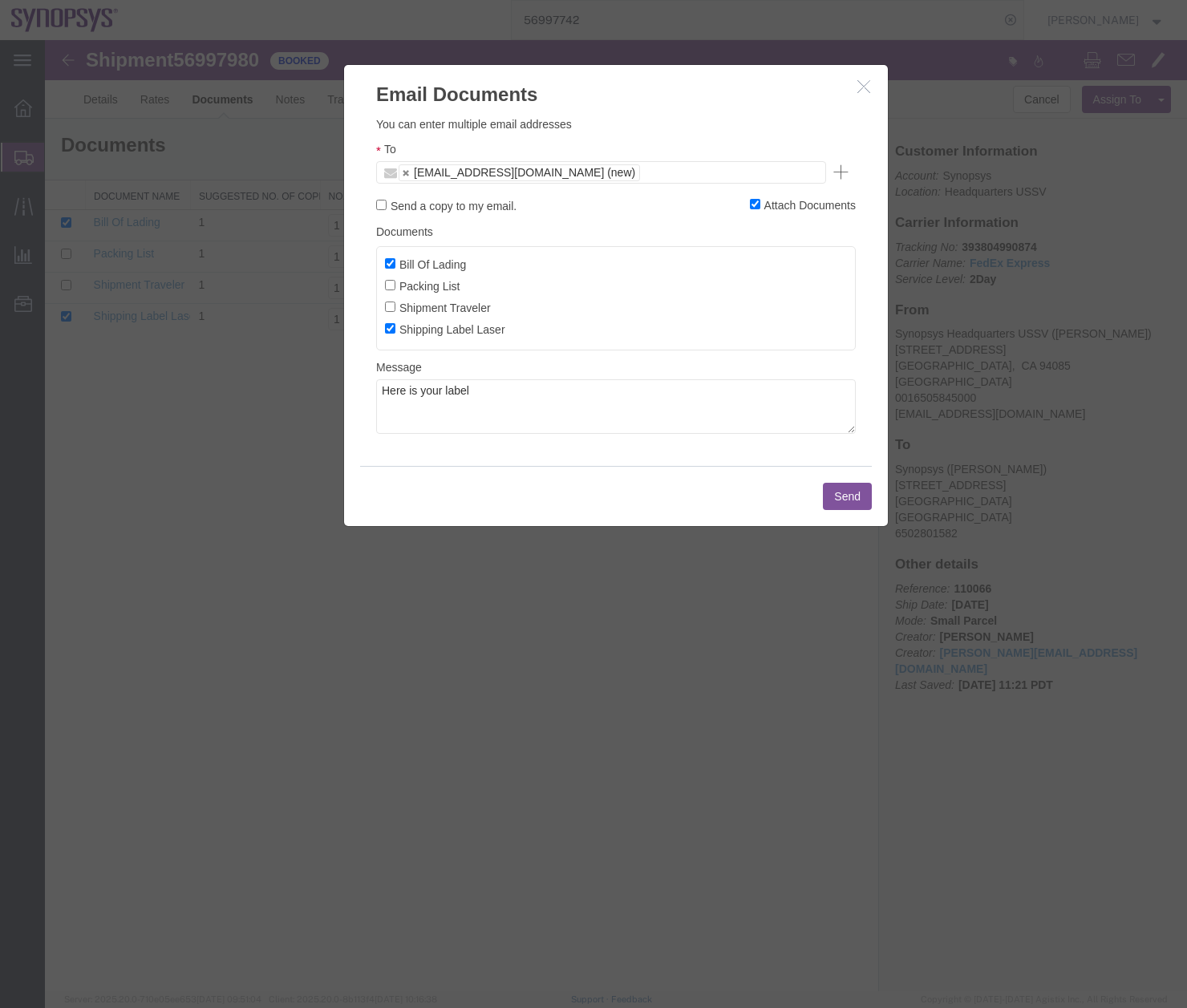
click at [842, 500] on button "Send" at bounding box center [847, 496] width 49 height 27
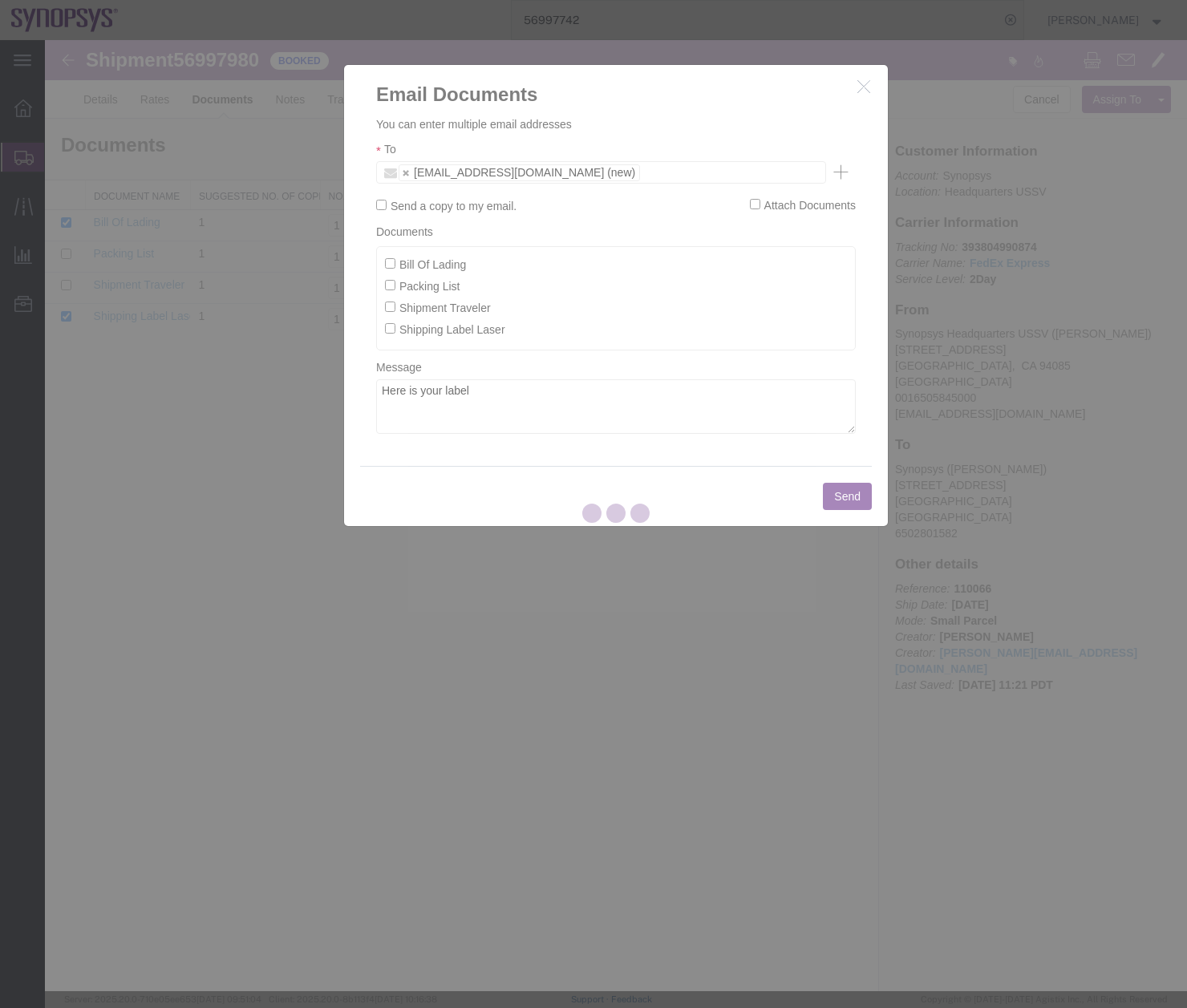
checkbox input "false"
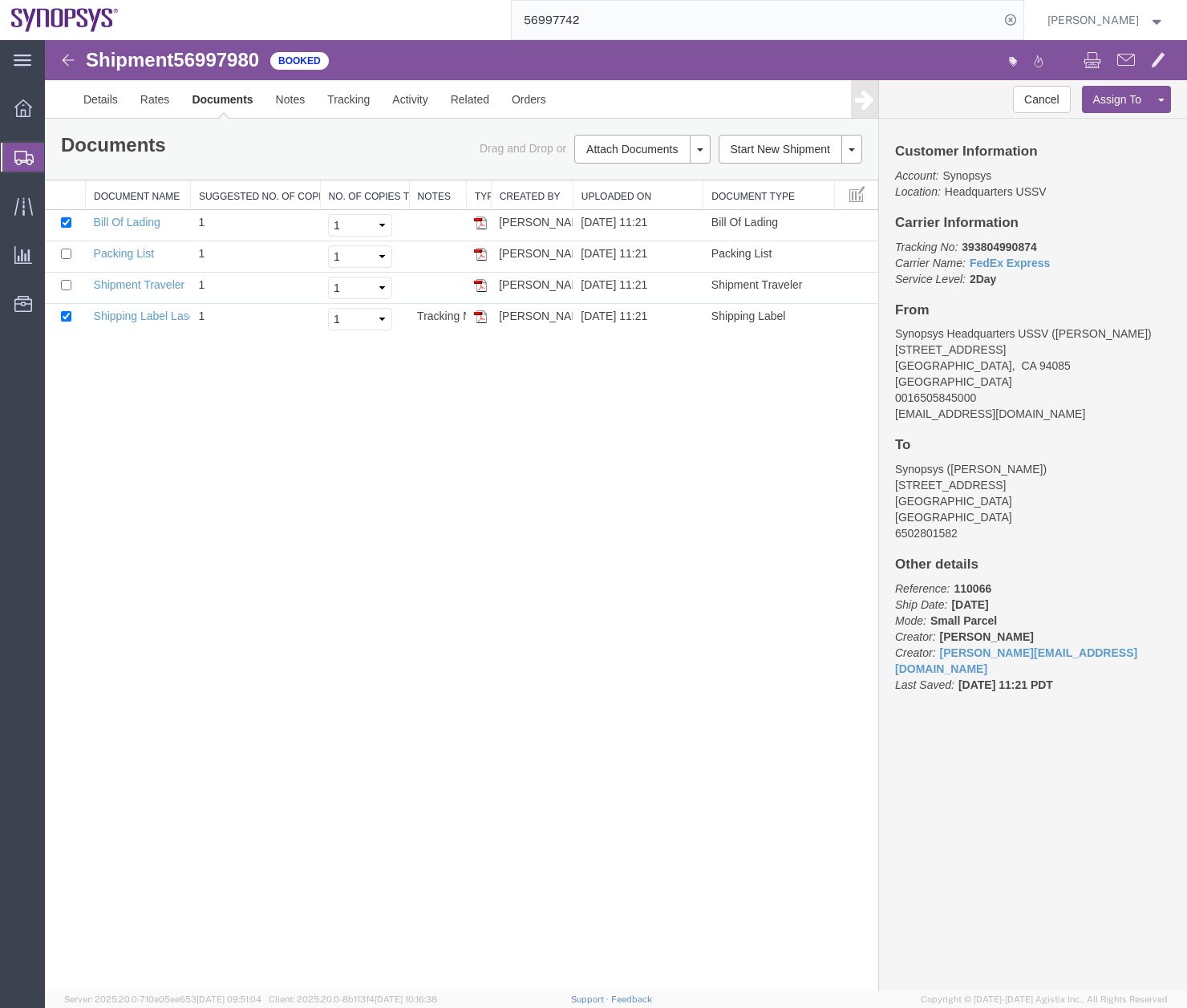
click at [11, 155] on div at bounding box center [23, 157] width 45 height 29
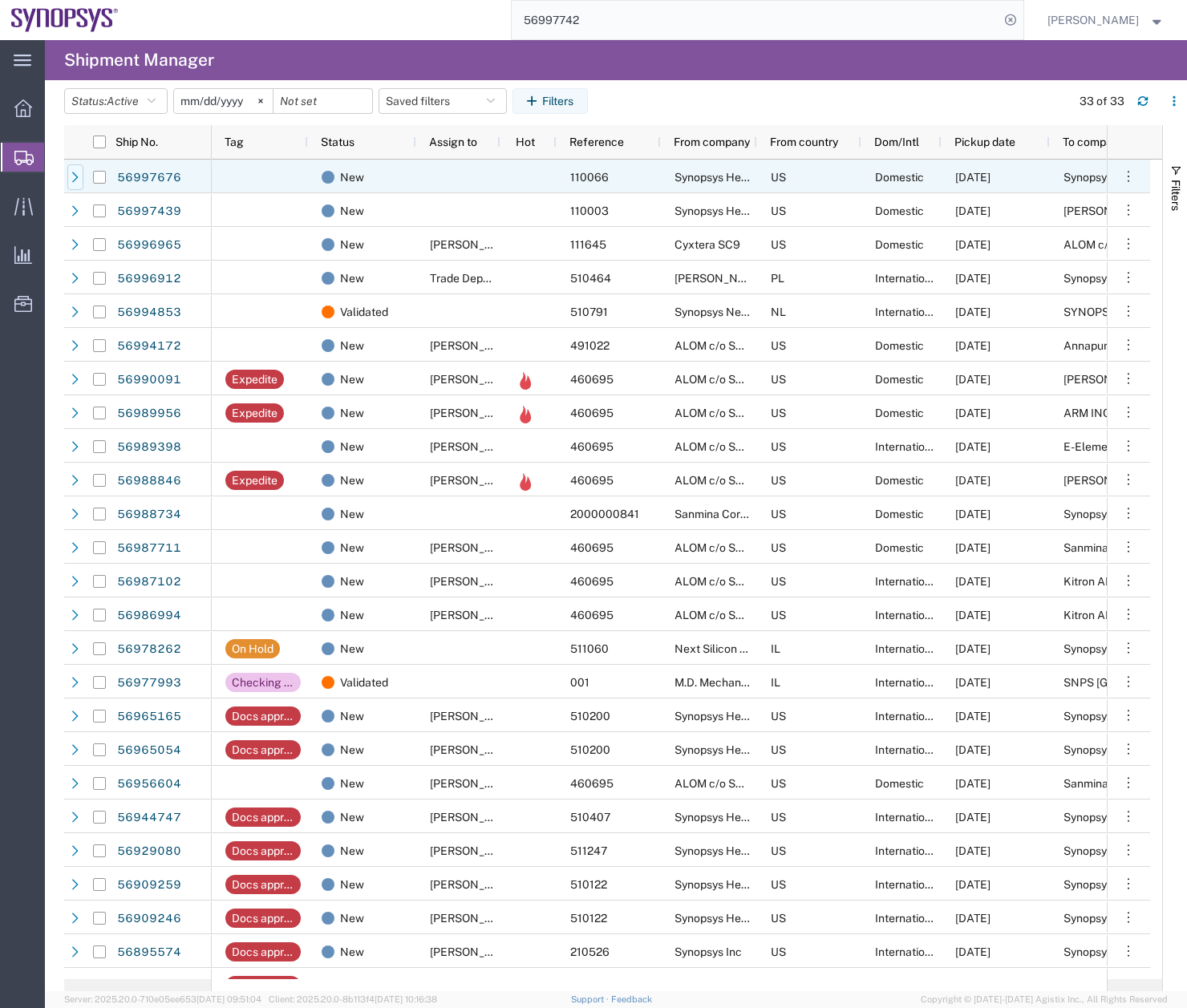
click at [74, 178] on icon at bounding box center [75, 178] width 11 height 11
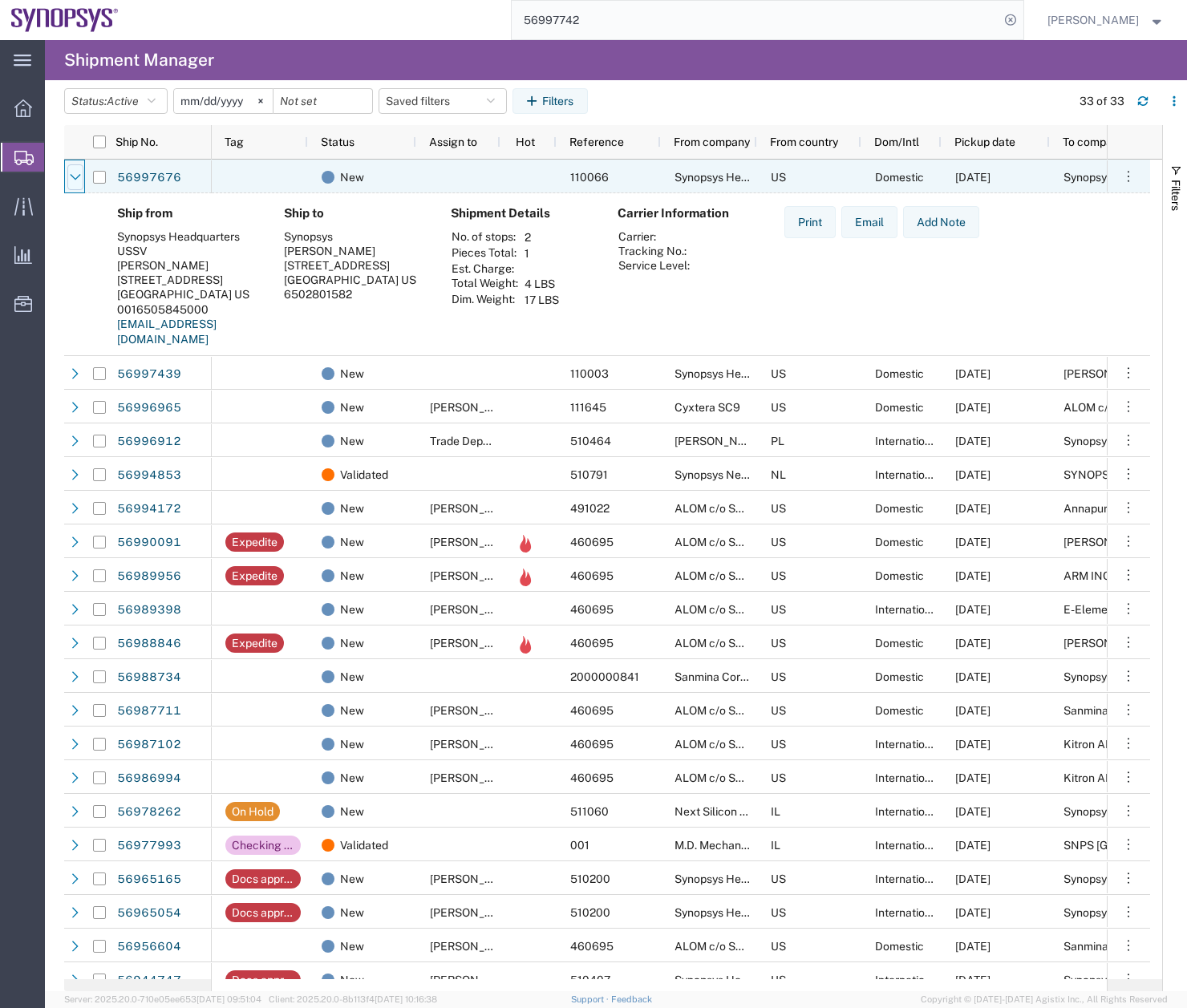
click at [77, 175] on icon at bounding box center [75, 178] width 11 height 11
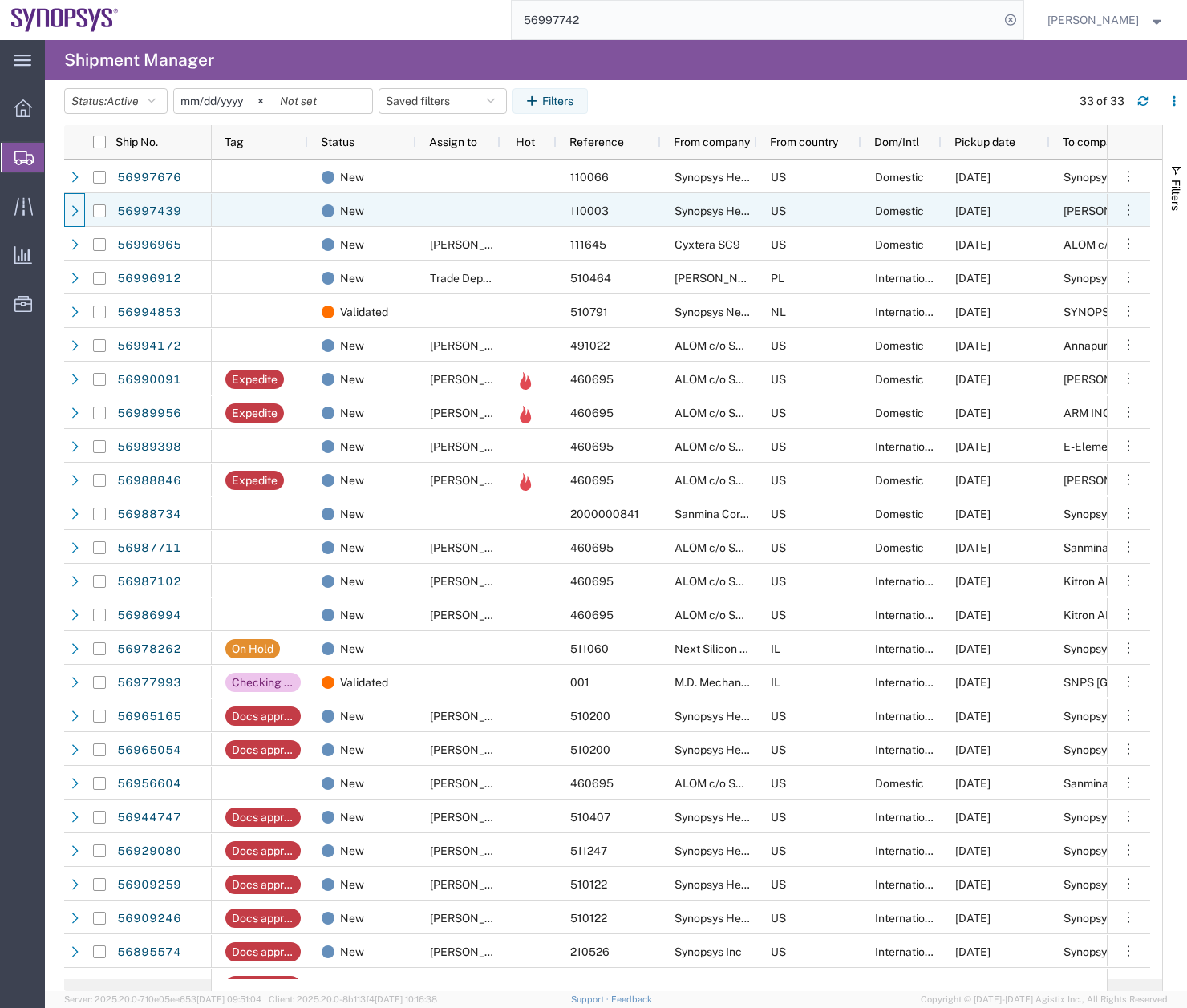
click at [74, 207] on icon at bounding box center [75, 210] width 6 height 10
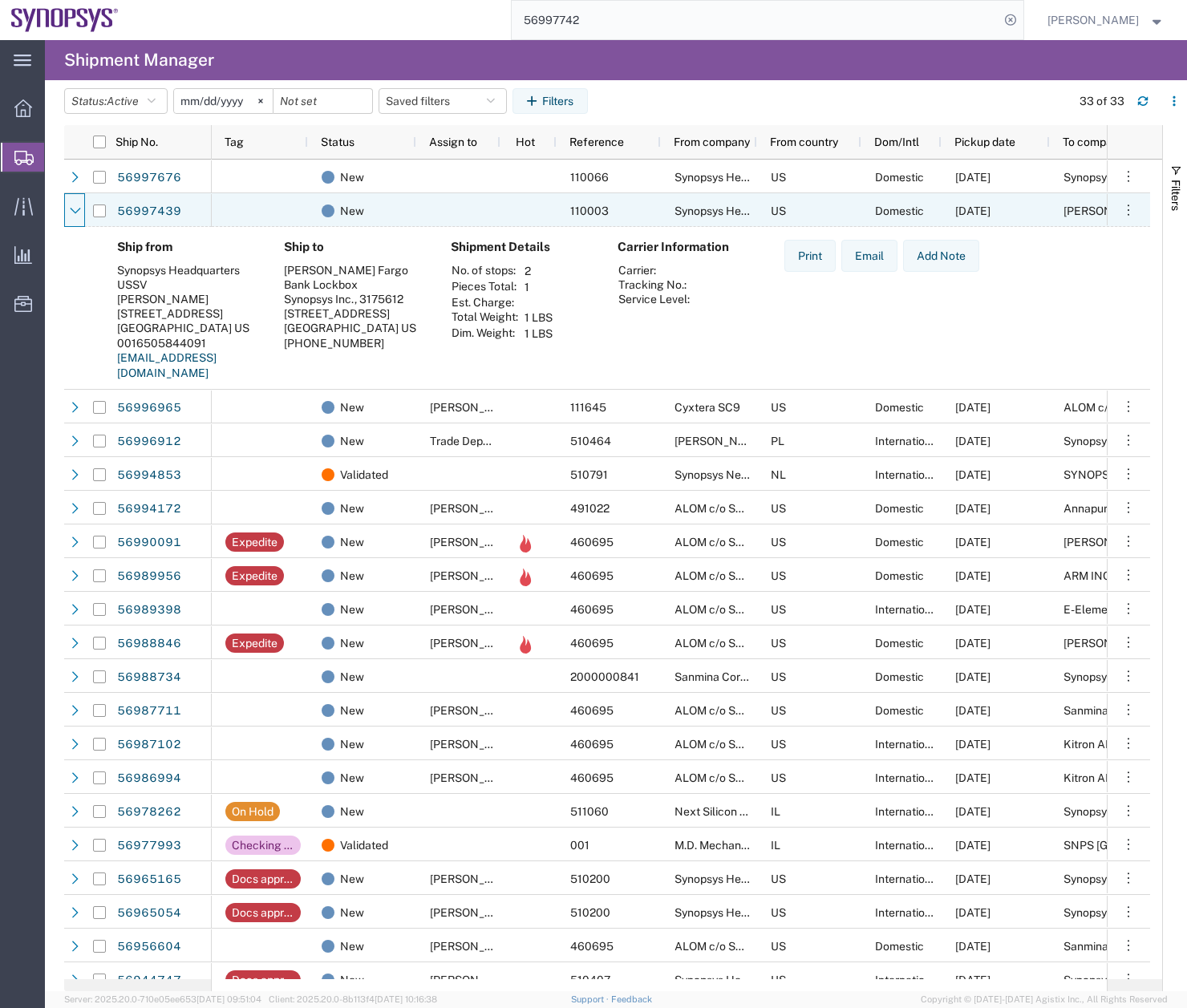
click at [74, 207] on icon at bounding box center [75, 211] width 11 height 11
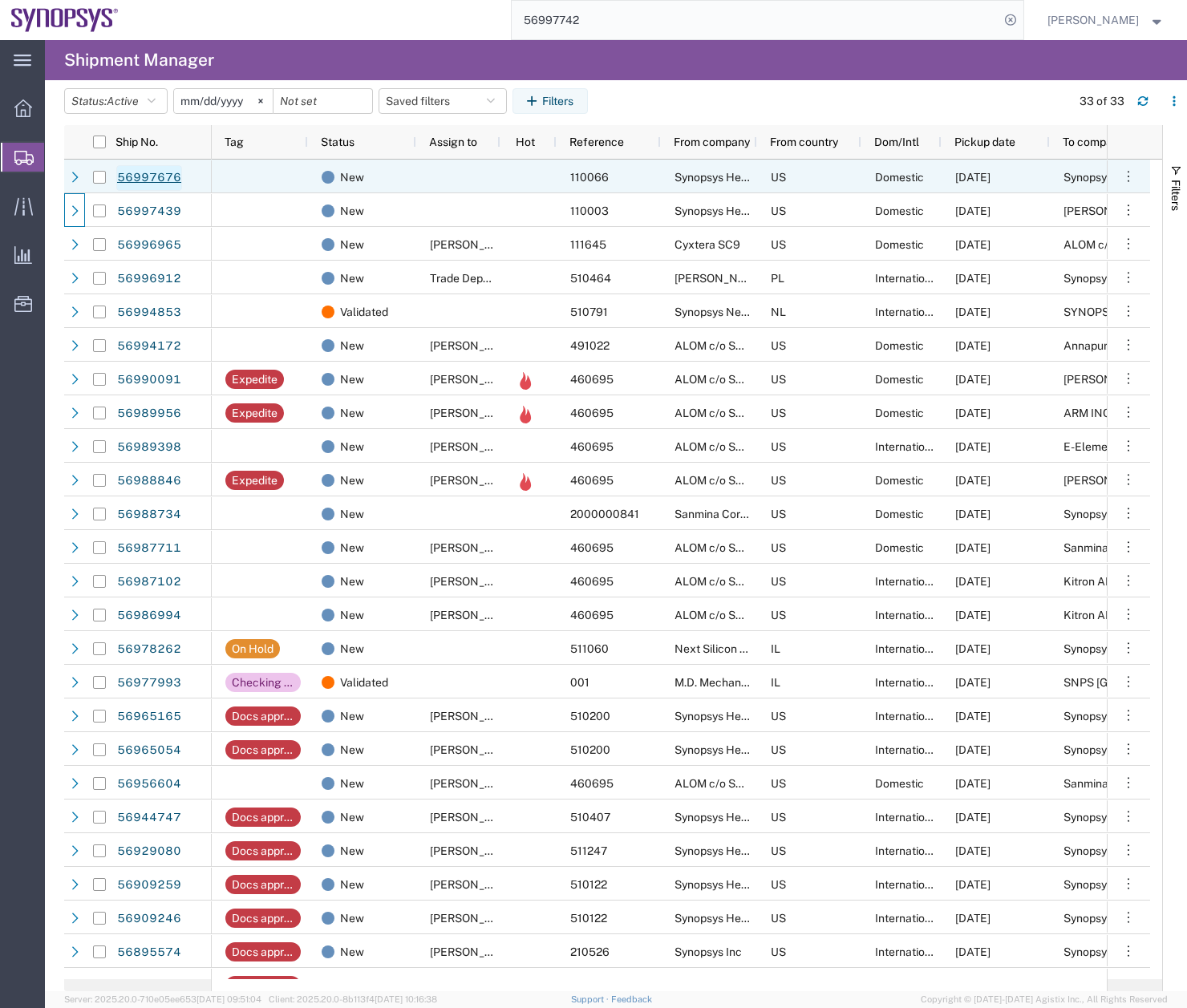
click at [158, 176] on link "56997676" at bounding box center [149, 178] width 66 height 26
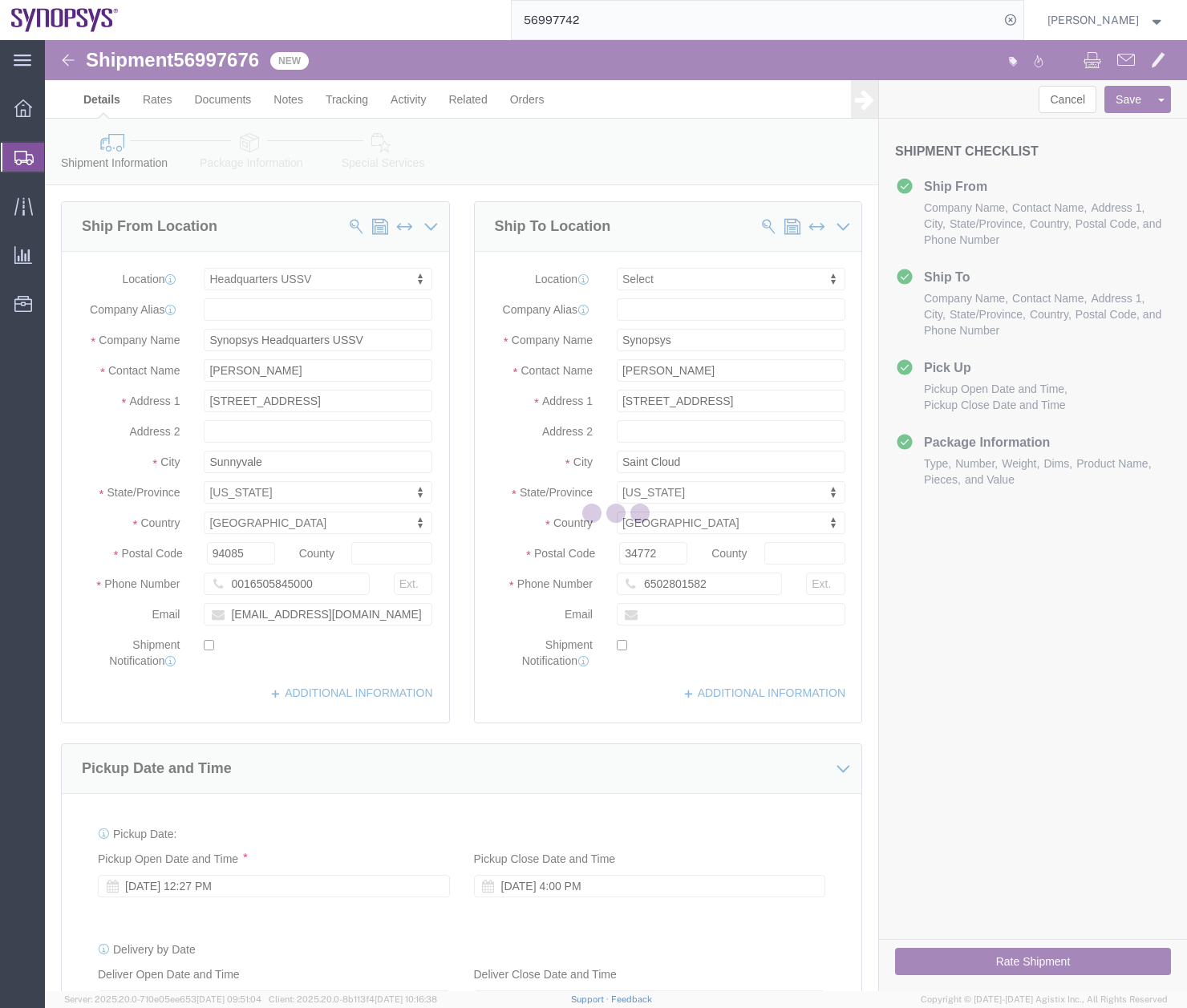
select select "63204"
select select
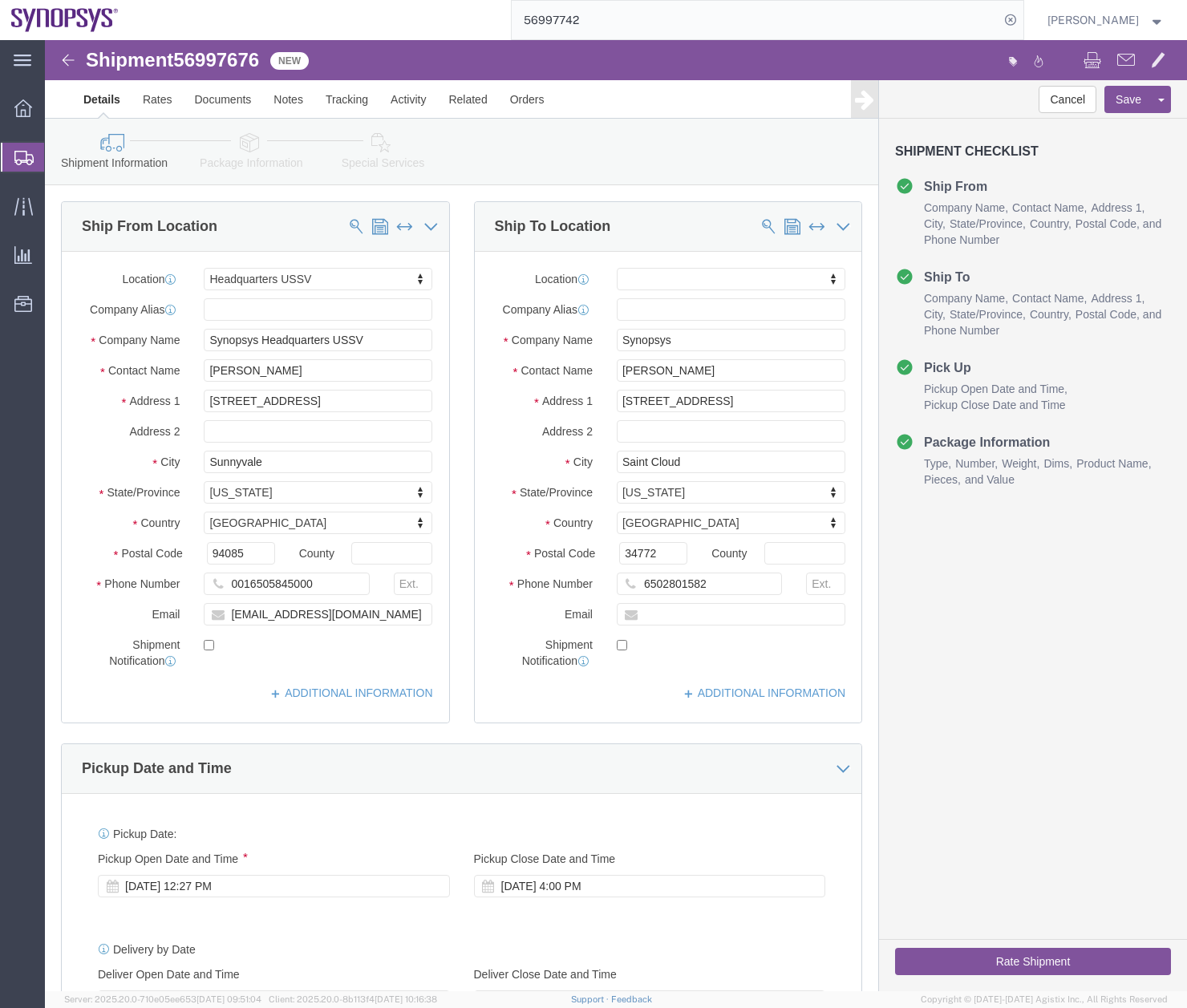
click icon
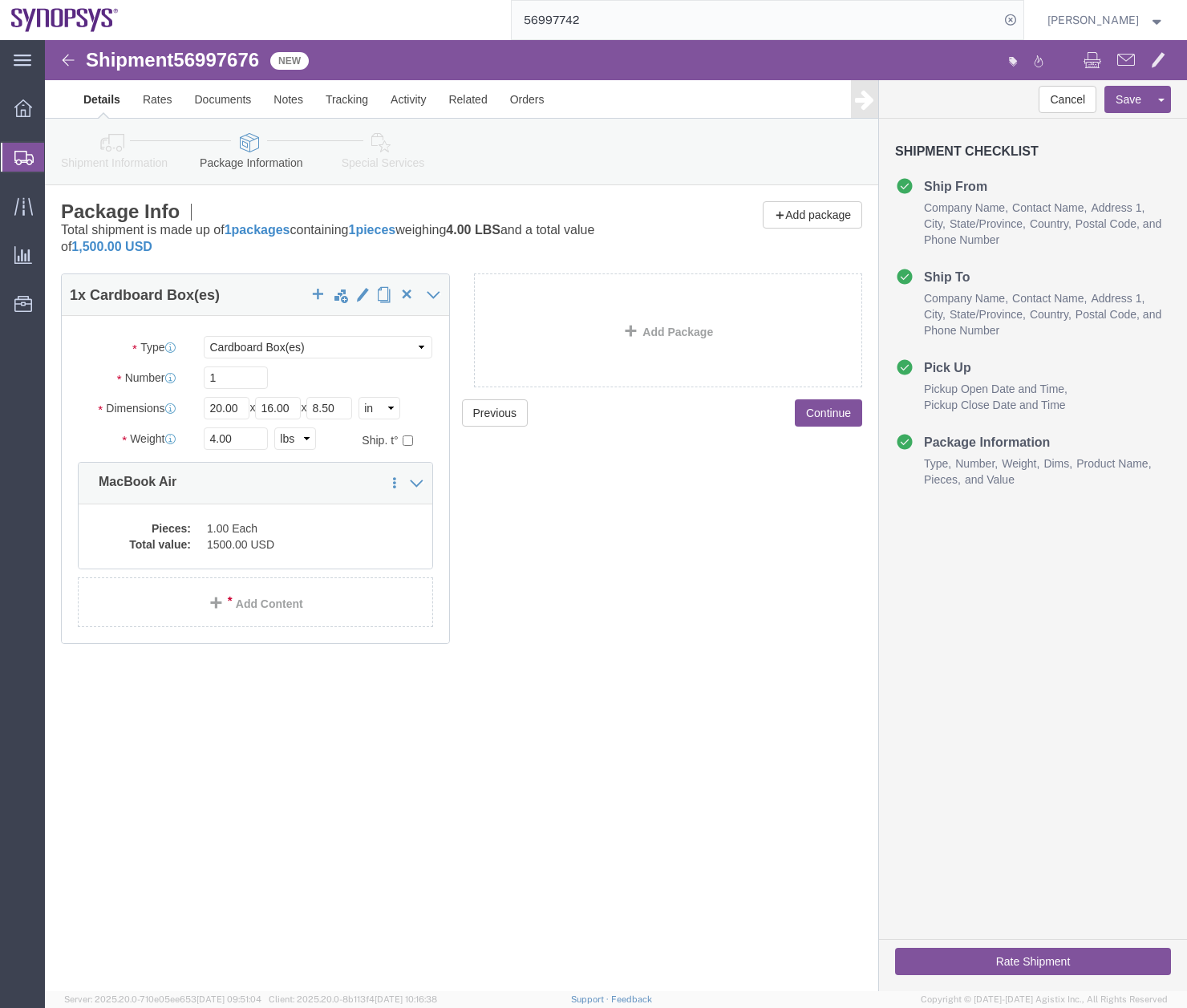
click link "Special Services"
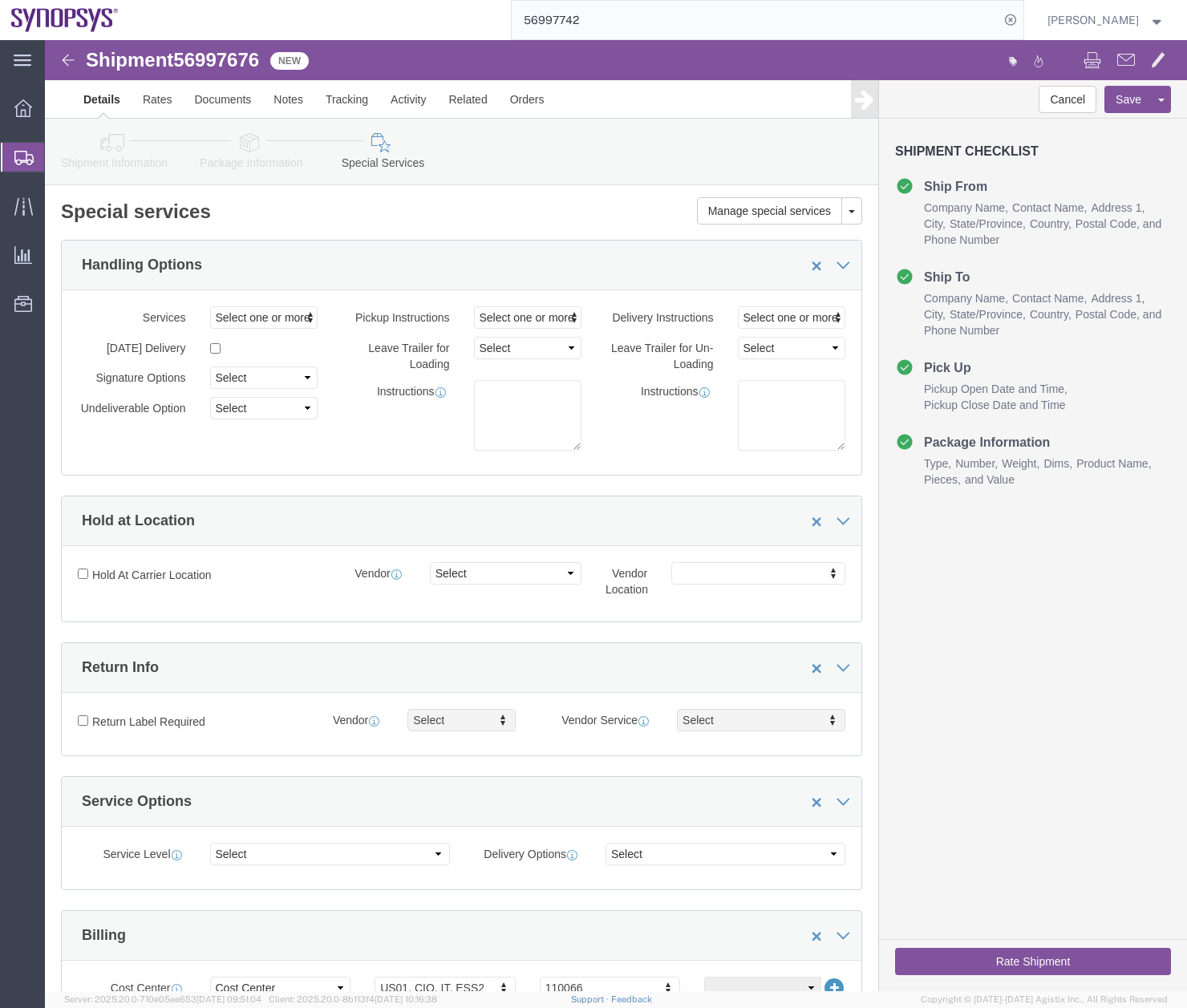
click link "Shipment Information"
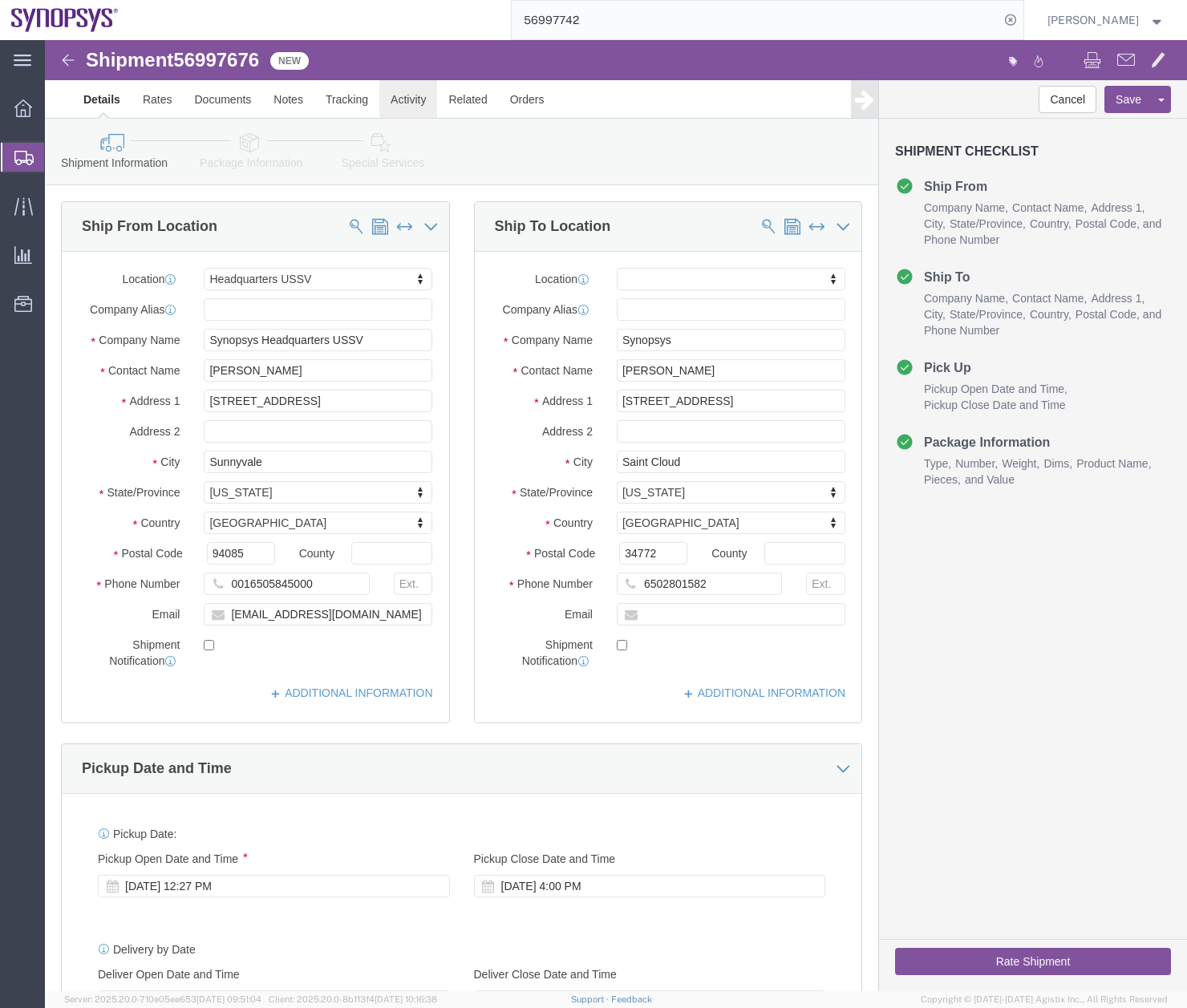
click link "Activity"
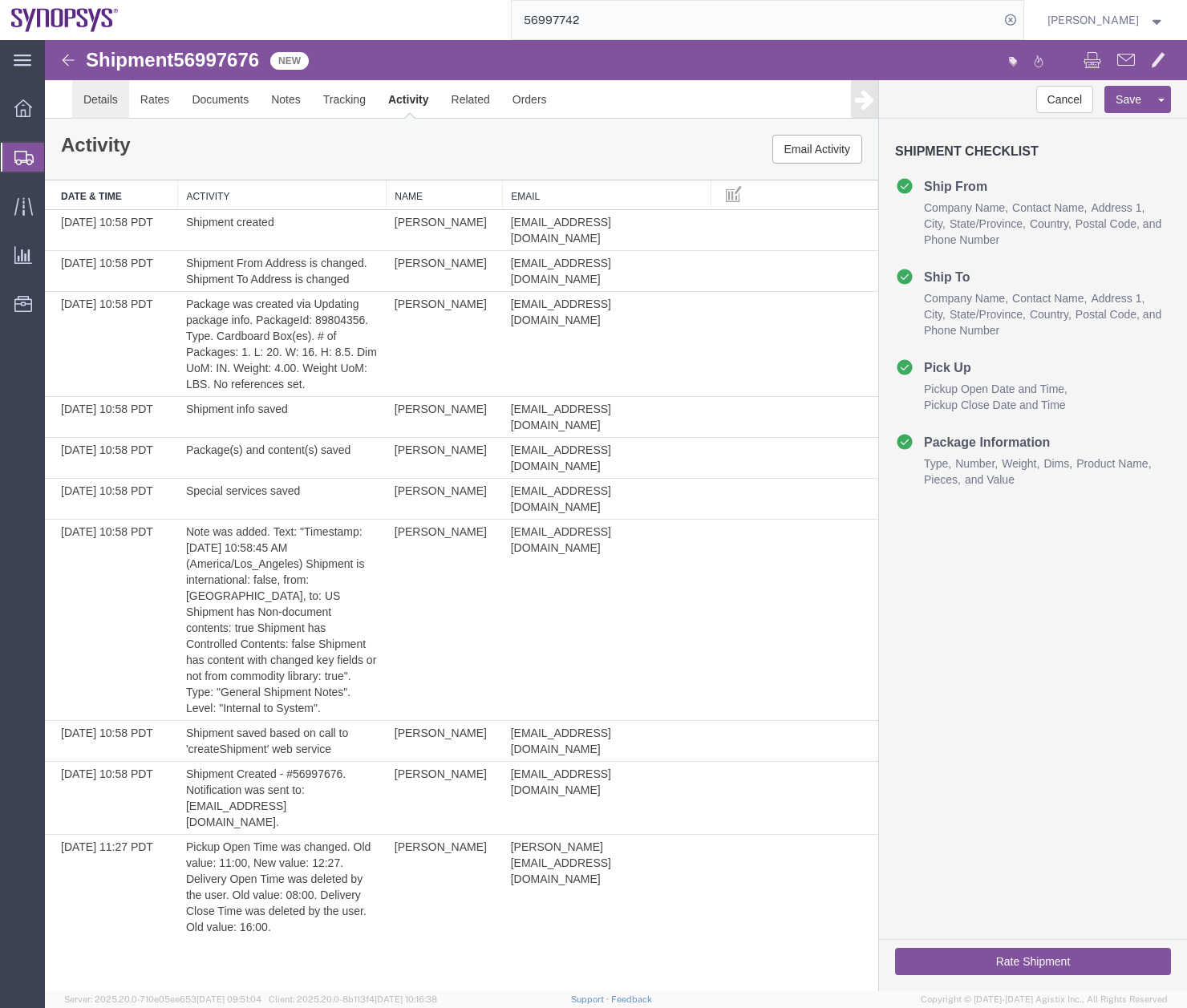
click at [99, 94] on link "Details" at bounding box center [100, 99] width 57 height 39
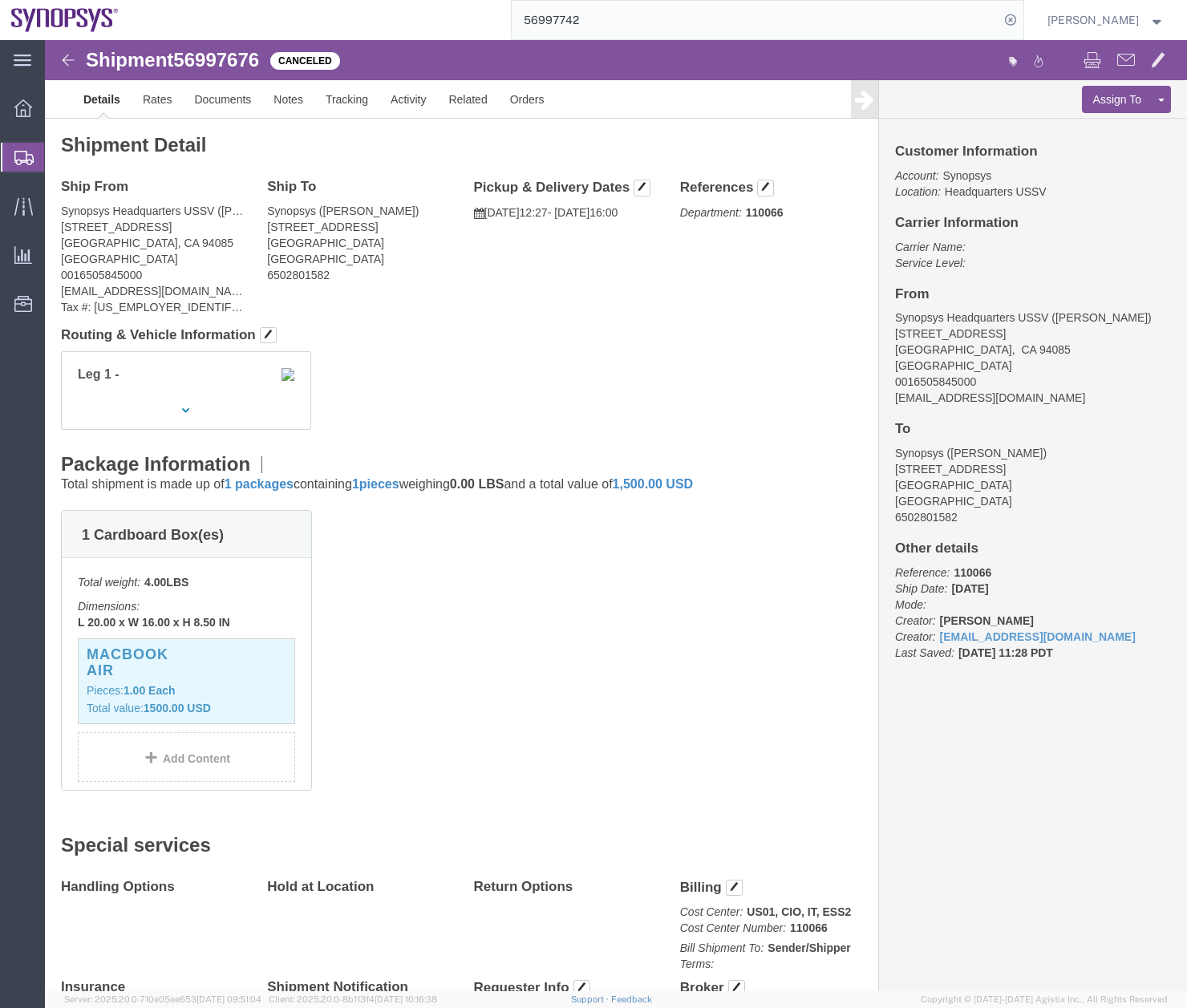
click at [19, 157] on icon at bounding box center [24, 158] width 19 height 15
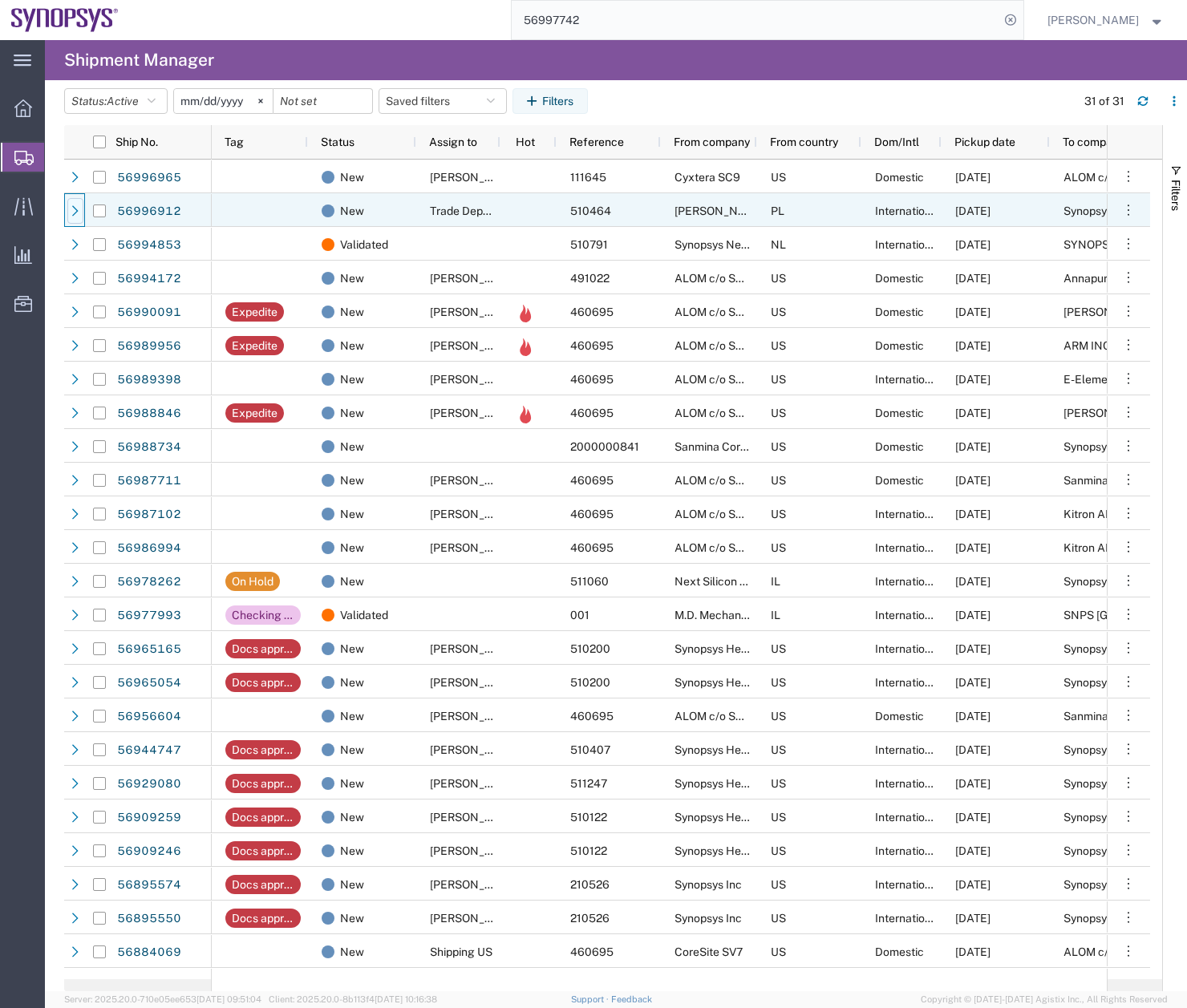
click at [73, 212] on icon at bounding box center [75, 211] width 11 height 11
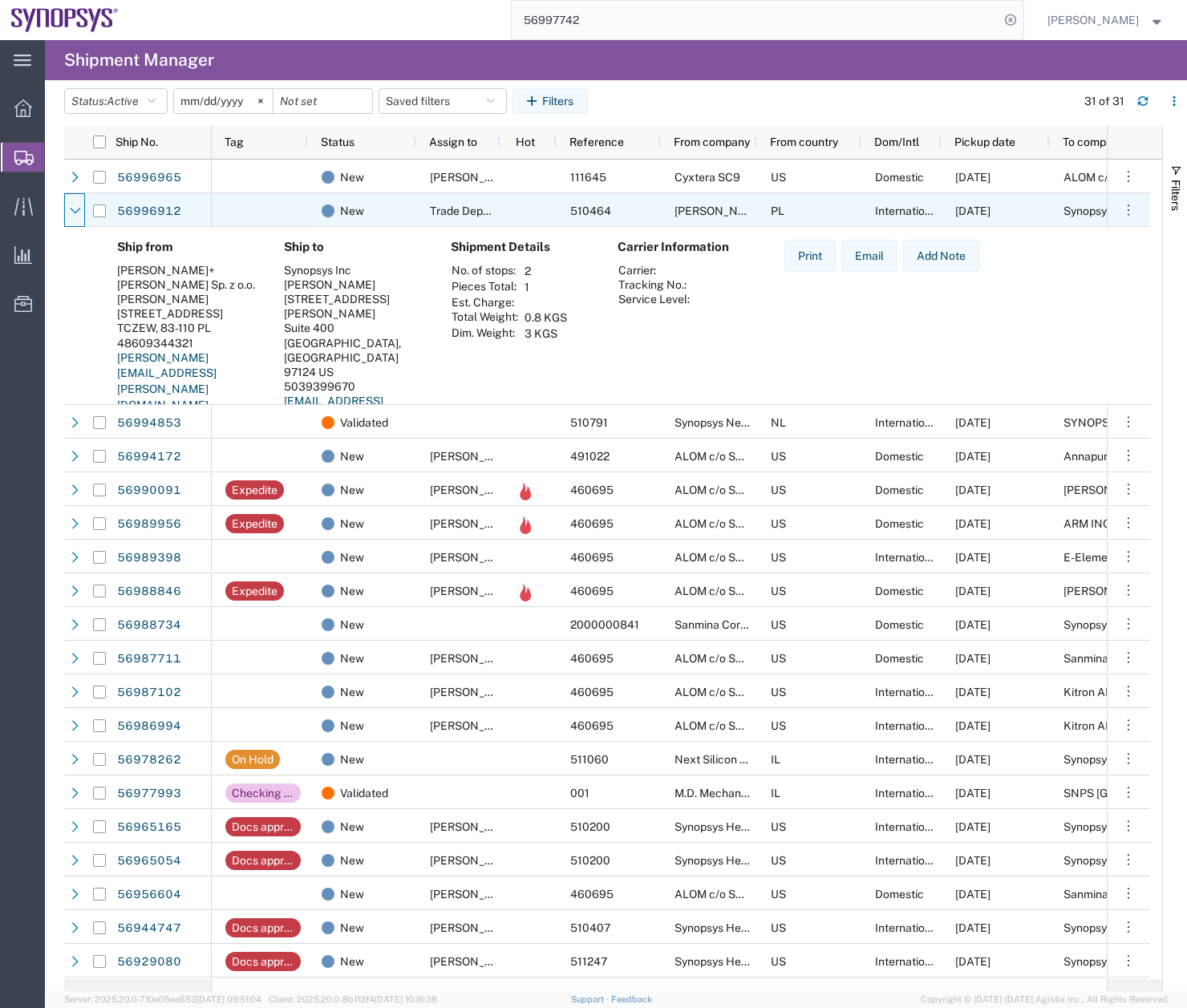
click at [73, 212] on icon at bounding box center [75, 211] width 11 height 11
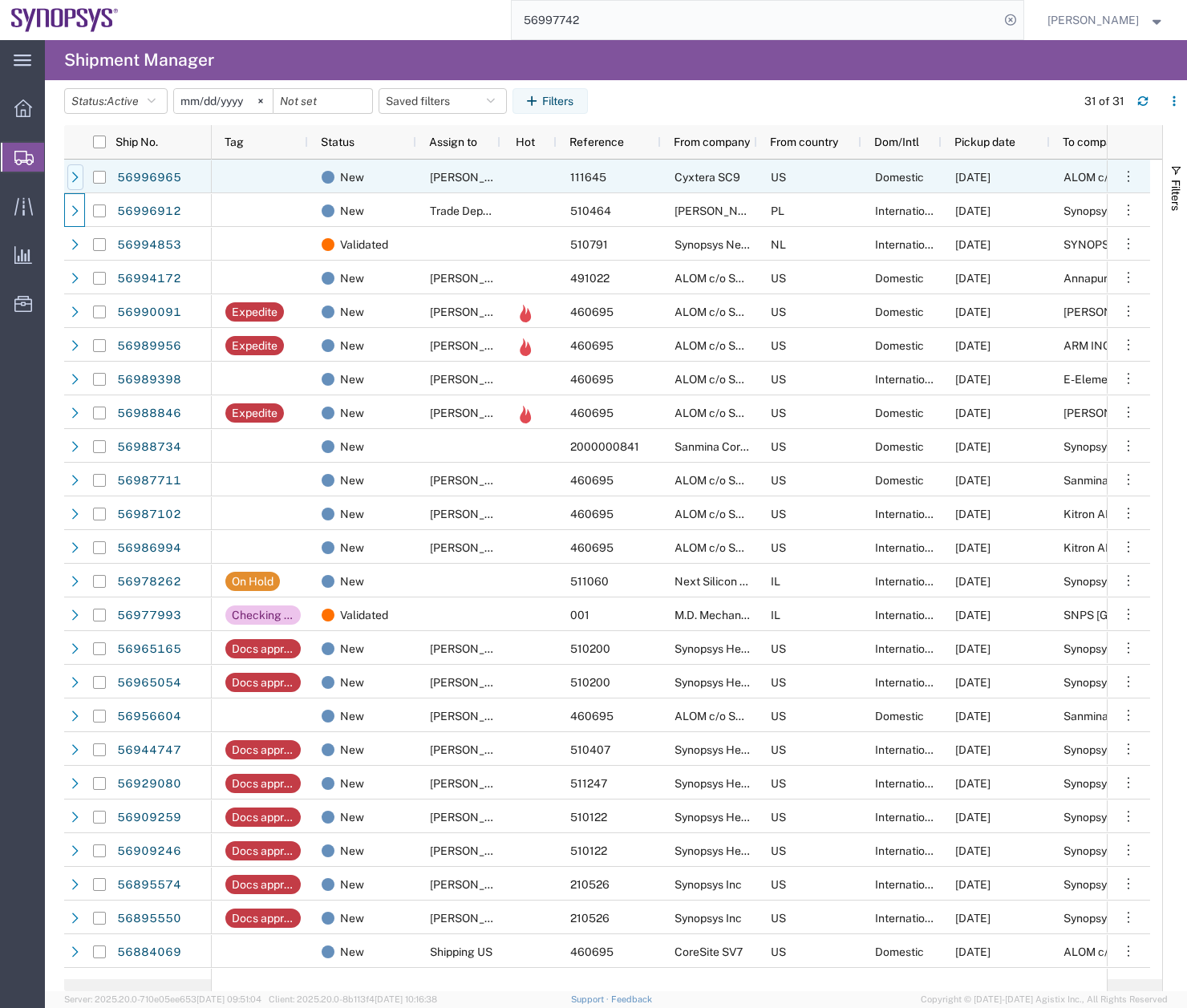
click at [71, 174] on icon at bounding box center [75, 178] width 11 height 11
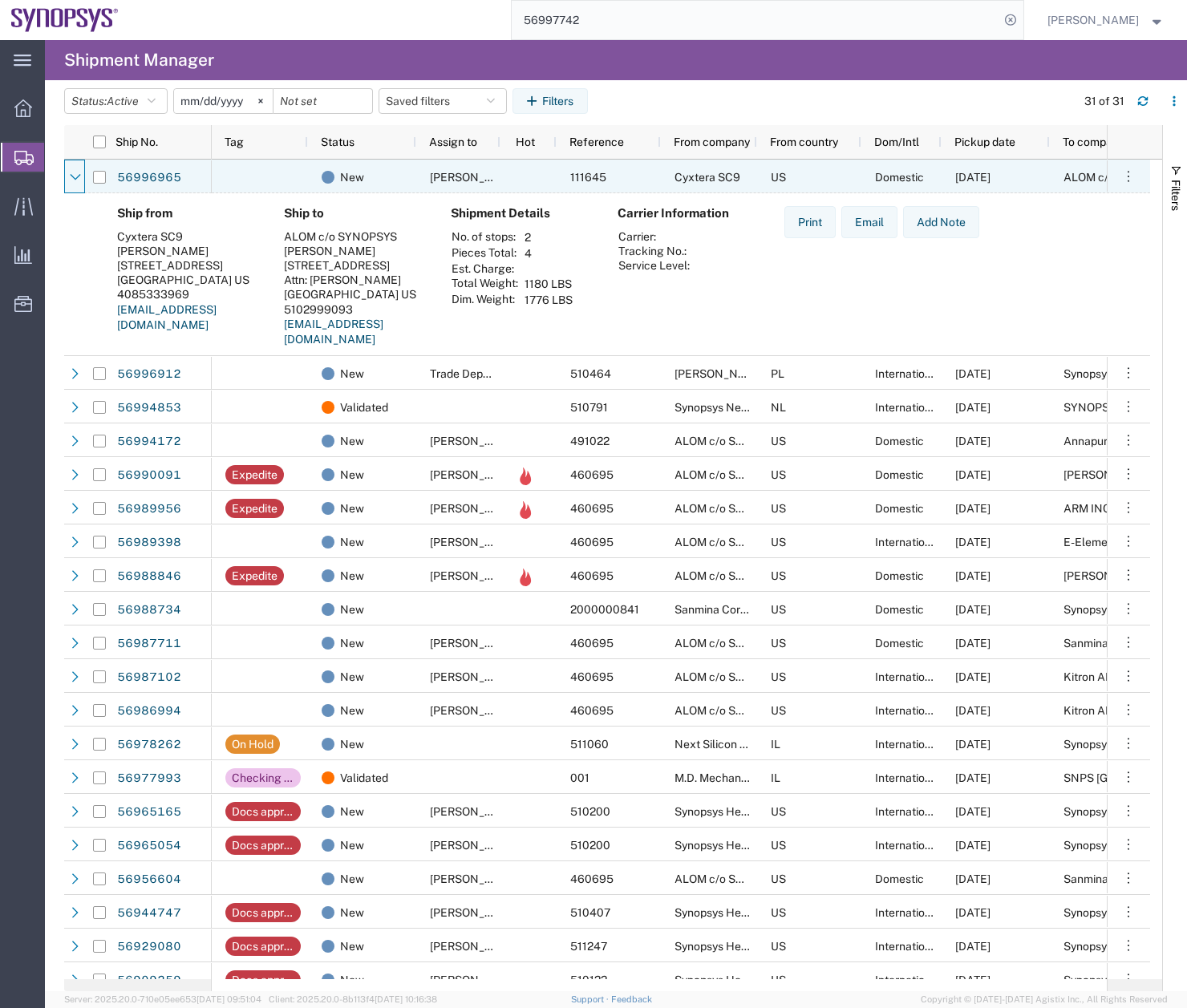
click at [71, 174] on icon at bounding box center [75, 178] width 11 height 11
